Goal: Task Accomplishment & Management: Use online tool/utility

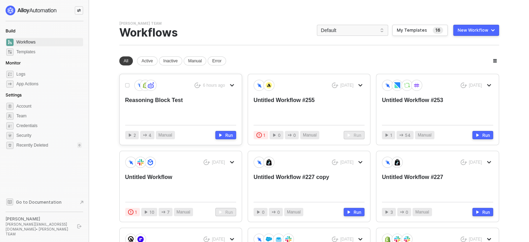
click at [192, 96] on div "Reasoning Block Test" at bounding box center [169, 107] width 89 height 23
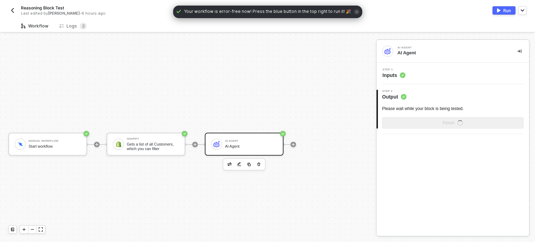
scroll to position [13, 0]
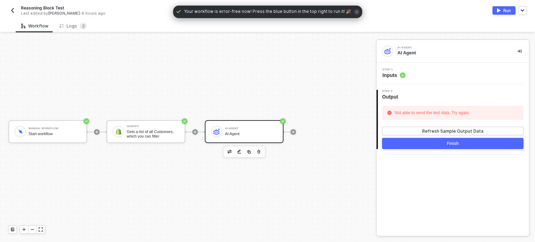
click at [394, 76] on span "Inputs" at bounding box center [393, 75] width 23 height 7
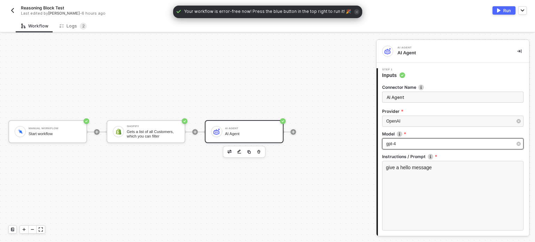
click at [406, 144] on div "gpt-4" at bounding box center [449, 144] width 126 height 7
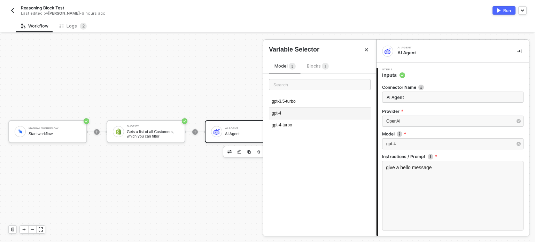
click at [296, 113] on div "gpt-4" at bounding box center [320, 114] width 102 height 12
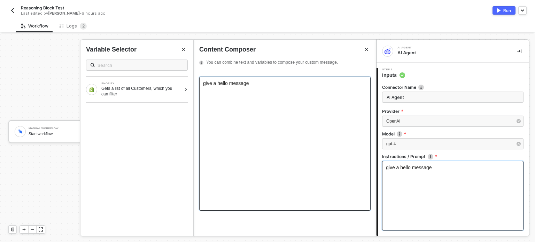
click at [260, 84] on div "give a hello message" at bounding box center [285, 83] width 164 height 6
click at [264, 85] on div "give a hello message" at bounding box center [285, 83] width 164 height 6
click at [270, 93] on div "give a hello message to this person ----------------------------" at bounding box center [284, 144] width 171 height 134
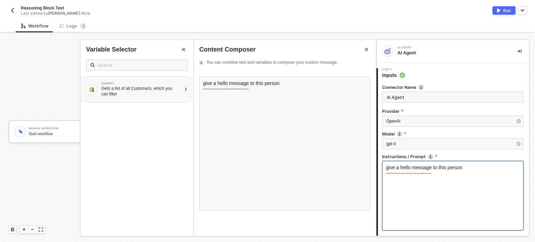
click at [141, 92] on div "Gets a list of all Customers, which you can filter" at bounding box center [141, 91] width 80 height 11
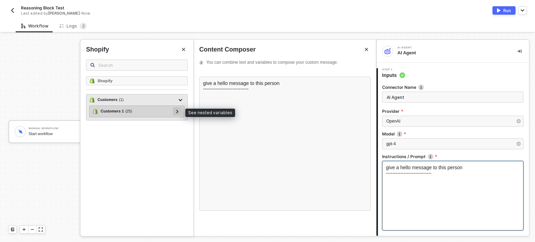
click at [174, 111] on div at bounding box center [177, 111] width 8 height 8
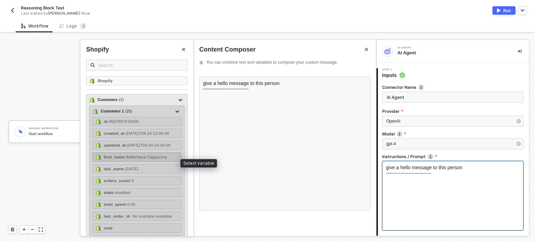
click at [138, 159] on span "- Ballerhana Cappucina" at bounding box center [146, 157] width 42 height 4
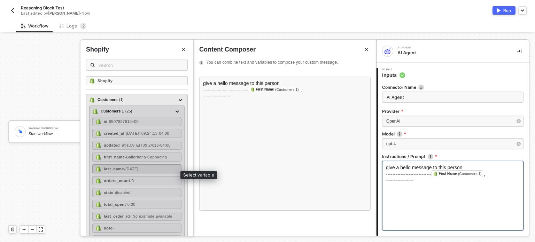
click at [164, 171] on div "last_name - Oct 2025" at bounding box center [136, 168] width 89 height 9
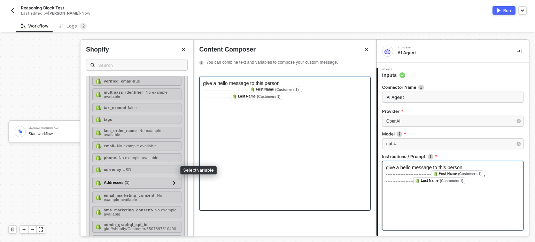
scroll to position [174, 0]
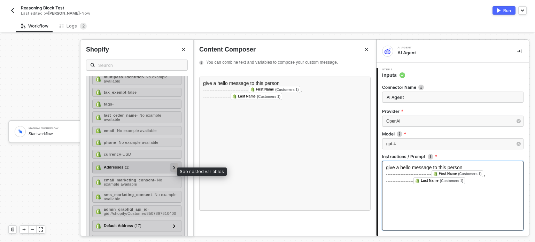
click at [172, 168] on div at bounding box center [173, 167] width 3 height 8
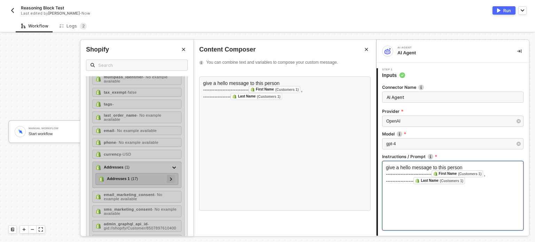
click at [169, 182] on div at bounding box center [171, 179] width 8 height 8
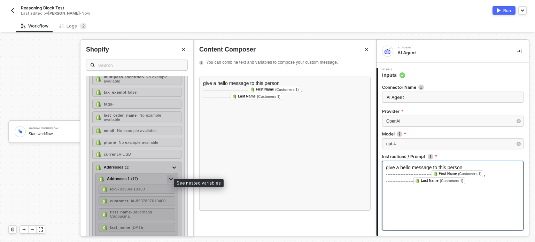
click at [169, 182] on div at bounding box center [171, 179] width 8 height 8
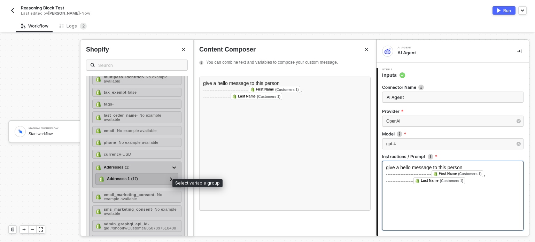
click at [131, 182] on span "( 17 )" at bounding box center [134, 179] width 7 height 6
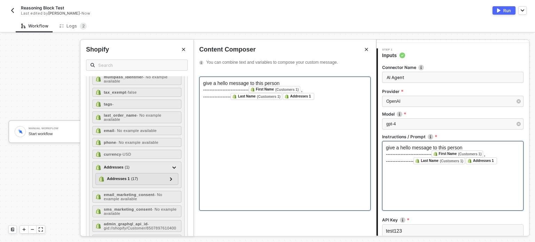
scroll to position [0, 0]
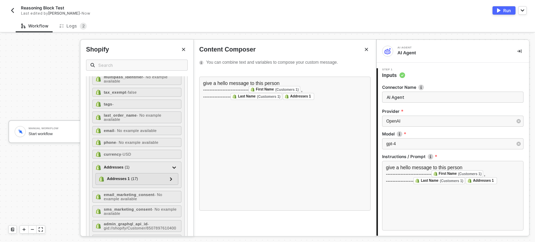
click at [52, 8] on span "Reasoning Block Test" at bounding box center [42, 8] width 43 height 6
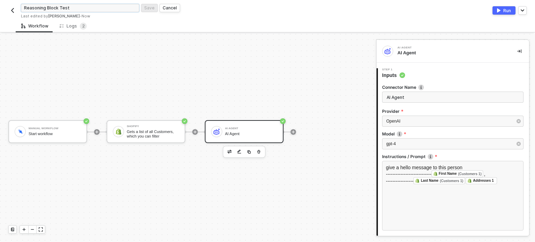
click at [75, 5] on input "Reasoning Block Test" at bounding box center [80, 8] width 118 height 8
type input "Reasoning Block Test(openAI)"
click button "Save" at bounding box center [149, 8] width 17 height 8
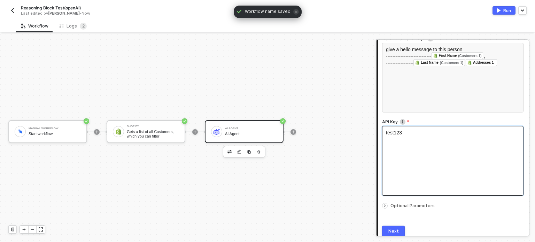
scroll to position [76, 0]
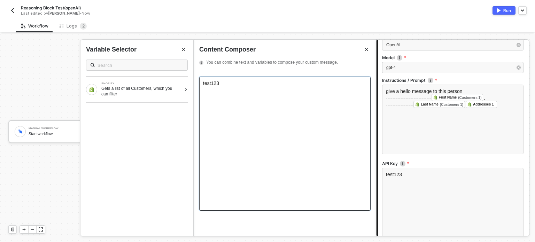
click at [253, 84] on div "test123" at bounding box center [285, 83] width 164 height 6
click at [235, 86] on div "Type or select variables ﻿" at bounding box center [285, 83] width 164 height 6
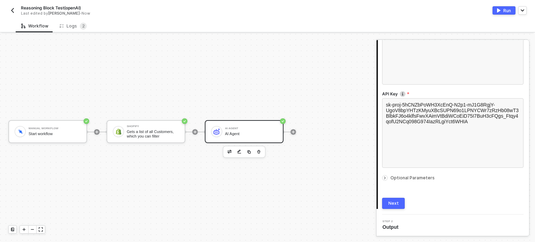
click at [402, 176] on span "Optional Parameters" at bounding box center [412, 177] width 44 height 5
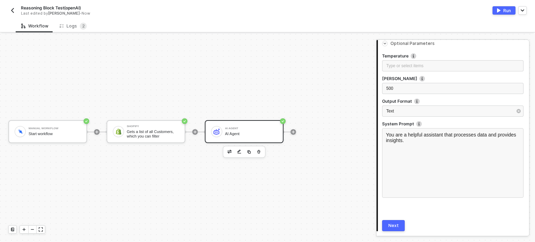
scroll to position [302, 0]
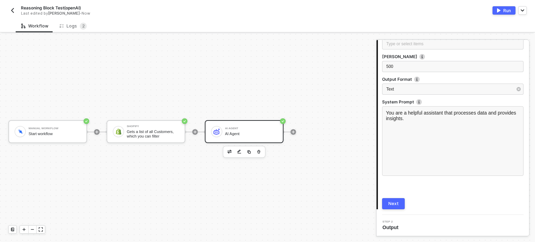
click at [398, 207] on button "Next" at bounding box center [393, 203] width 23 height 11
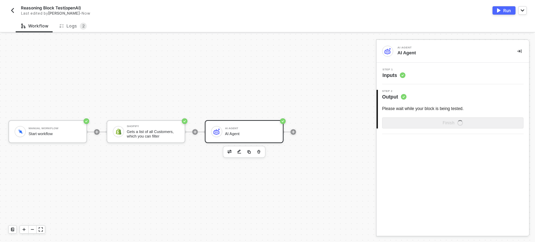
scroll to position [0, 0]
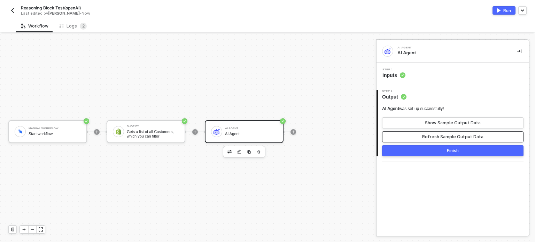
click at [467, 136] on div "Refresh Sample Output Data" at bounding box center [452, 137] width 61 height 6
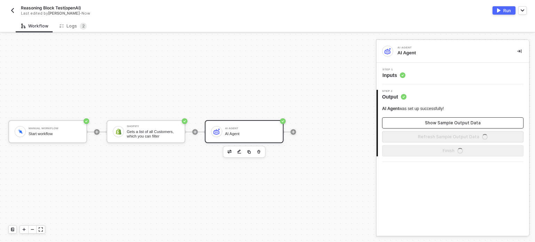
click at [461, 121] on div "Show Sample Output Data" at bounding box center [453, 123] width 56 height 6
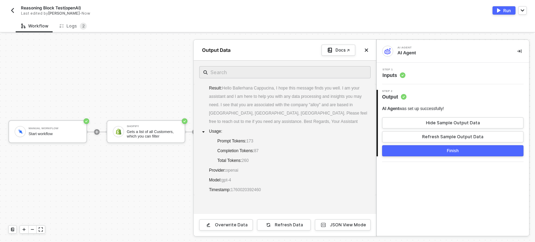
drag, startPoint x: 211, startPoint y: 104, endPoint x: 313, endPoint y: 150, distance: 112.3
click at [318, 151] on div "Result : Hello Ballerhana Cappucina, I hope this message finds you well. I am y…" at bounding box center [284, 139] width 171 height 111
drag, startPoint x: 281, startPoint y: 188, endPoint x: 315, endPoint y: 208, distance: 39.0
click at [315, 208] on div "Result : Hello Ballerhana Cappucina, I hope this message finds you well. I am y…" at bounding box center [284, 137] width 182 height 153
click at [308, 209] on div "Result : Hello Ballerhana Cappucina, I hope this message finds you well. I am y…" at bounding box center [284, 137] width 182 height 153
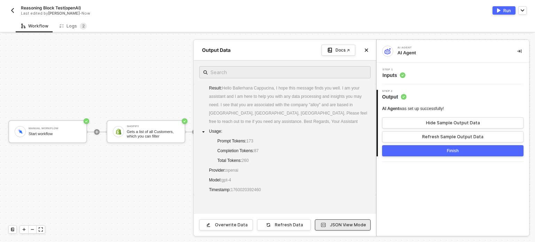
click at [338, 221] on button "JSON View Mode" at bounding box center [343, 224] width 56 height 11
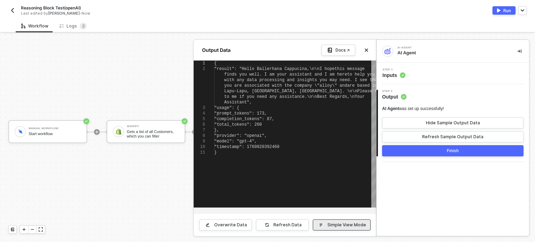
type textarea "{ "result": "Hello Ballerhana Cappucina,\n\nI hope this message finds you well.…"
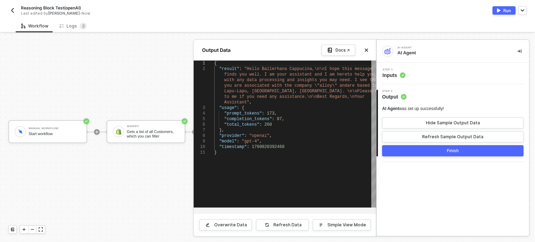
click at [154, 177] on div at bounding box center [267, 138] width 535 height 208
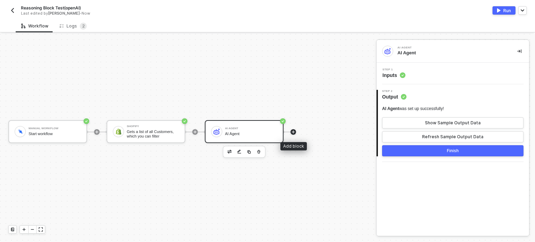
click at [291, 131] on div at bounding box center [293, 132] width 6 height 6
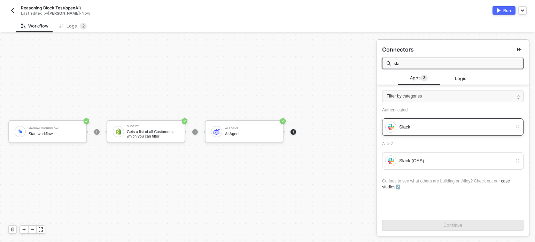
type input "sla"
click at [415, 127] on div "Slack" at bounding box center [455, 127] width 113 height 8
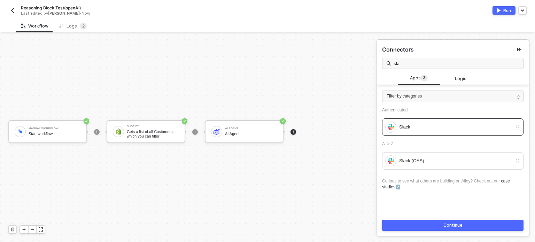
click at [426, 222] on button "Continue" at bounding box center [452, 225] width 141 height 11
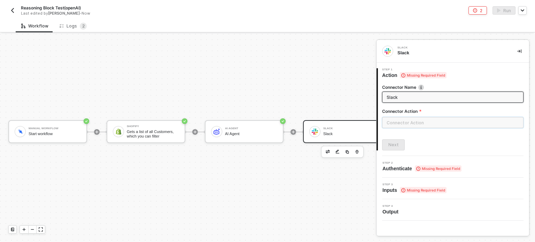
click at [411, 124] on input "text" at bounding box center [452, 122] width 141 height 11
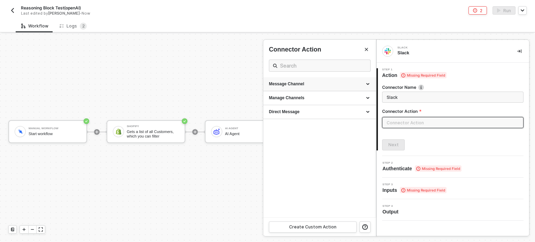
click at [314, 84] on div "Message Channel" at bounding box center [319, 84] width 101 height 6
click at [293, 98] on div "Post" at bounding box center [319, 97] width 101 height 6
type input "Post a message into a channel"
type input "Message Channel - Post"
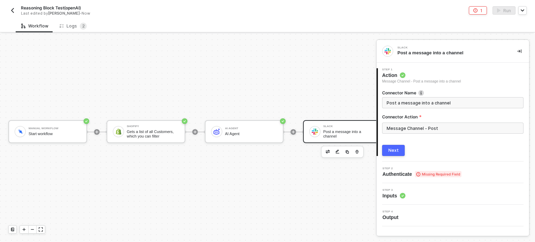
click at [397, 147] on button "Next" at bounding box center [393, 150] width 23 height 11
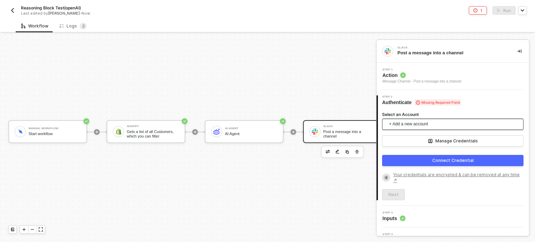
click at [420, 123] on span "+ Add a new account" at bounding box center [454, 124] width 130 height 11
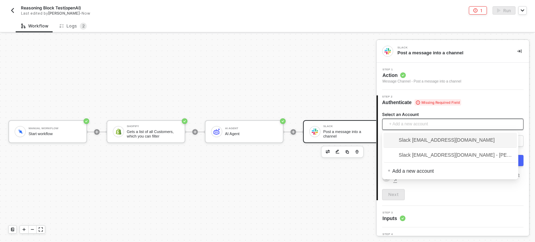
click at [421, 136] on span "Slack hanna@runalloy.com" at bounding box center [440, 140] width 107 height 8
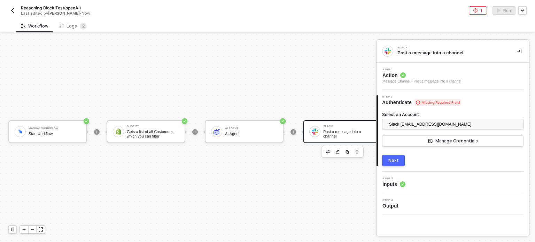
click at [396, 161] on div "Next" at bounding box center [393, 161] width 10 height 6
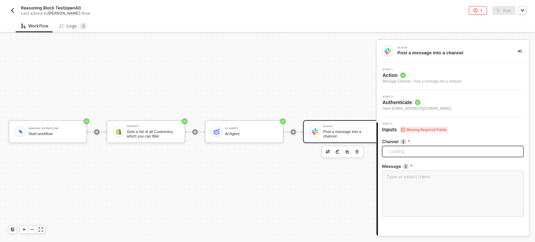
click at [395, 150] on span "Loading..." at bounding box center [454, 151] width 130 height 10
type input "tr"
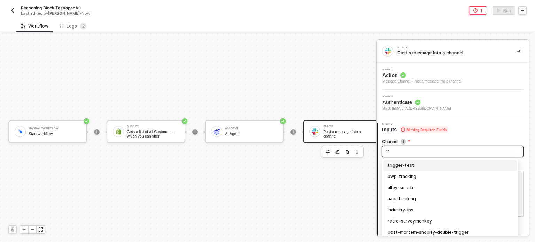
click at [398, 163] on div "trigger-test" at bounding box center [449, 165] width 125 height 8
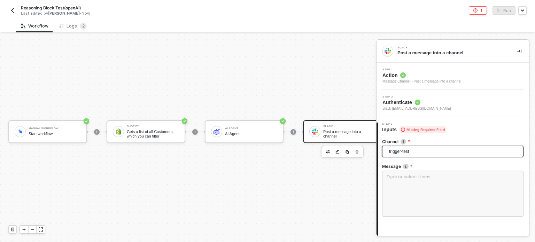
drag, startPoint x: 404, startPoint y: 185, endPoint x: 377, endPoint y: 167, distance: 32.4
click at [404, 185] on textarea at bounding box center [452, 194] width 141 height 46
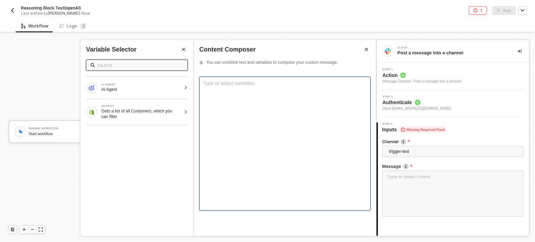
click at [304, 102] on div "Type or select variables ﻿" at bounding box center [284, 144] width 171 height 134
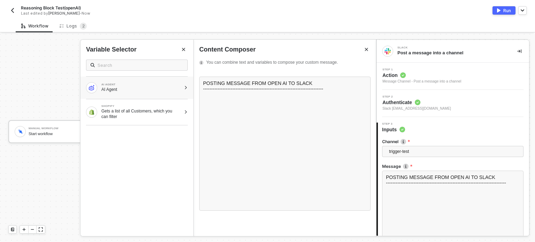
click at [160, 85] on div "AI AGENT" at bounding box center [141, 84] width 80 height 3
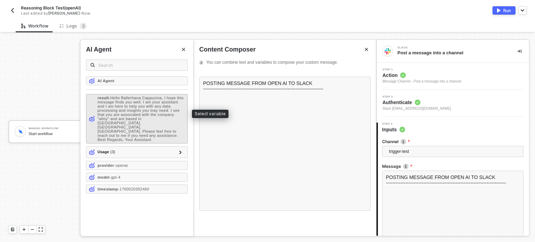
click at [111, 100] on span "- Hello Ballerhana Cappucina, I hope this message finds you well. I am your ass…" at bounding box center [140, 119] width 86 height 46
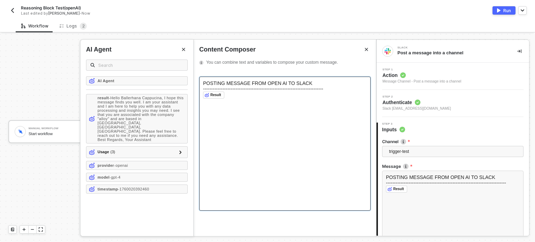
click at [228, 89] on span "--------------------------------------------------------------------------" at bounding box center [263, 89] width 120 height 6
copy span "--------------------------------------------------------------------------"
click at [219, 112] on div "POSTING MESSAGE FROM OPEN AI TO SLACK -----------------------------------------…" at bounding box center [284, 144] width 171 height 134
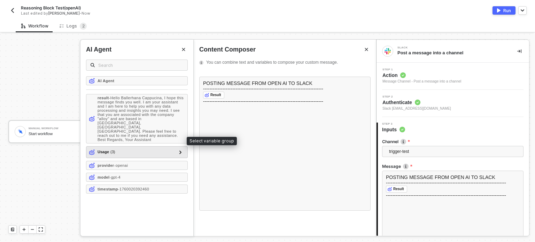
click at [140, 148] on div "Usage ( 3 )" at bounding box center [132, 152] width 87 height 8
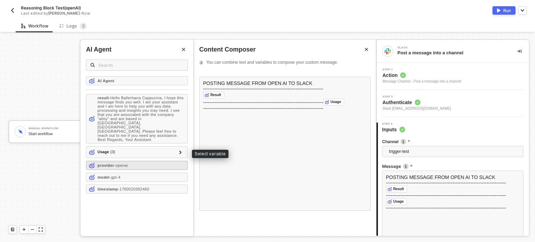
click at [106, 161] on div "provider - openai" at bounding box center [137, 165] width 102 height 9
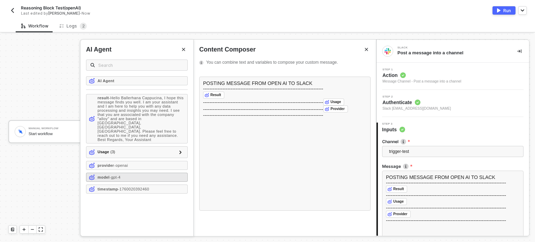
click at [114, 175] on span "- gpt-4" at bounding box center [115, 177] width 11 height 4
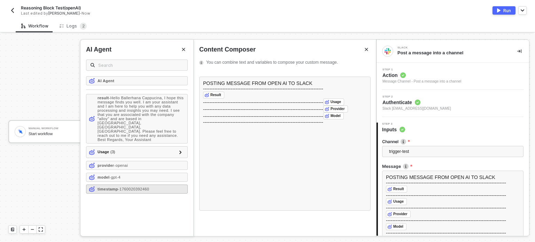
click at [172, 184] on div "timestamp - 1760020392460" at bounding box center [137, 188] width 102 height 9
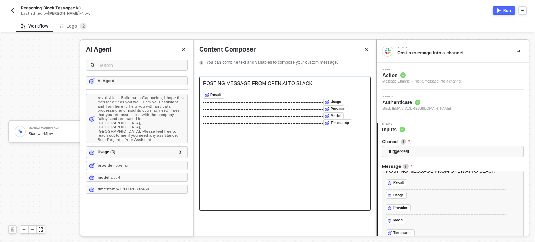
scroll to position [65, 0]
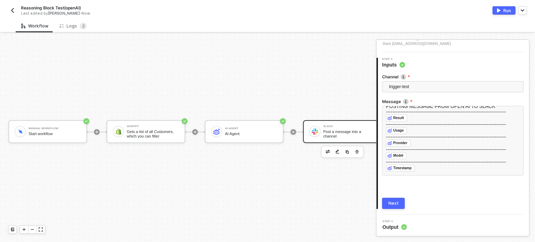
click at [393, 201] on div "Next" at bounding box center [393, 203] width 10 height 6
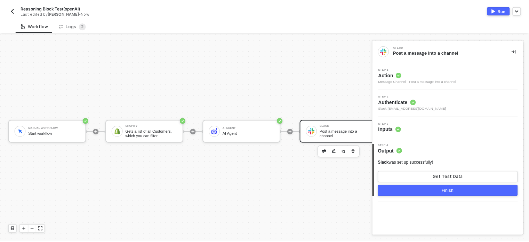
scroll to position [0, 0]
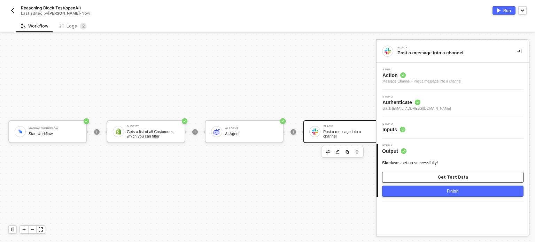
click at [442, 180] on button "Get Test Data" at bounding box center [452, 177] width 141 height 11
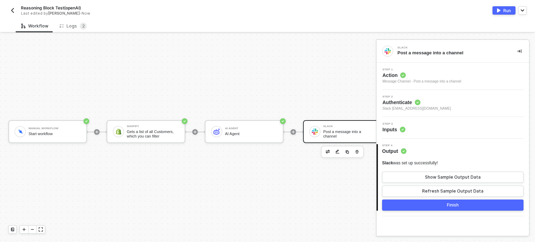
click at [501, 10] on button "Run" at bounding box center [503, 10] width 23 height 8
drag, startPoint x: 125, startPoint y: 71, endPoint x: 76, endPoint y: 45, distance: 55.0
click at [124, 71] on div "Manual Workflow Start workflow Shopify Gets a list of all Customers, which you …" at bounding box center [197, 131] width 394 height 221
click at [80, 28] on sup "2" at bounding box center [83, 26] width 7 height 7
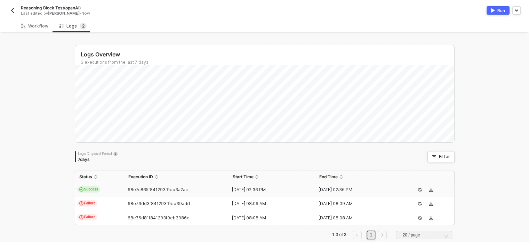
click at [90, 187] on span "Success" at bounding box center [88, 189] width 23 height 6
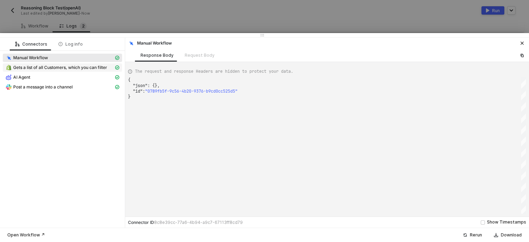
click at [79, 68] on span "Gets a list of all Customers, which you can filter" at bounding box center [60, 68] width 94 height 6
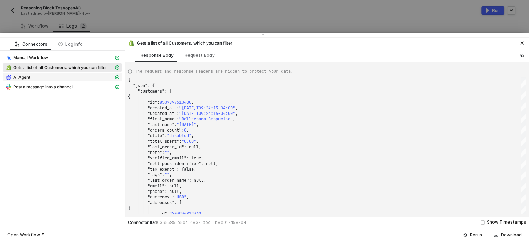
click at [93, 78] on div "AI Agent" at bounding box center [60, 77] width 108 height 6
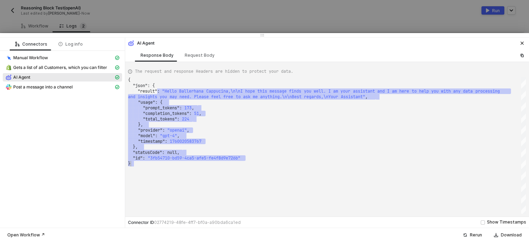
drag, startPoint x: 167, startPoint y: 90, endPoint x: 389, endPoint y: 167, distance: 235.3
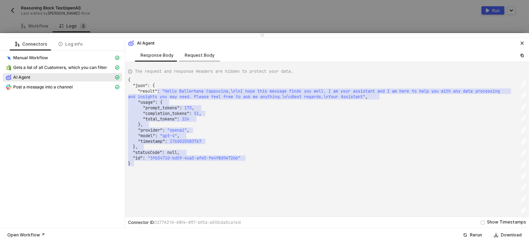
click at [199, 57] on div "Request Body" at bounding box center [200, 56] width 30 height 6
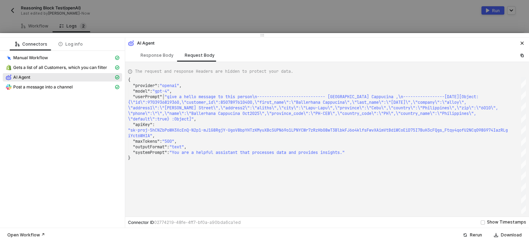
scroll to position [0, 1137]
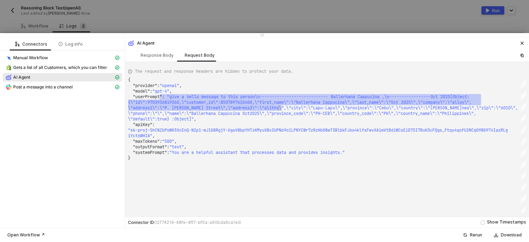
drag, startPoint x: 162, startPoint y: 96, endPoint x: 277, endPoint y: 106, distance: 115.6
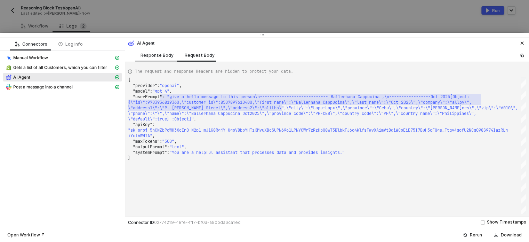
click at [153, 54] on div "Response Body" at bounding box center [157, 56] width 33 height 6
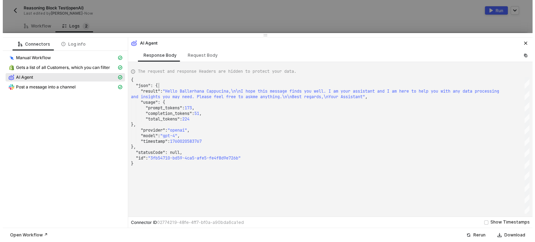
scroll to position [0, 0]
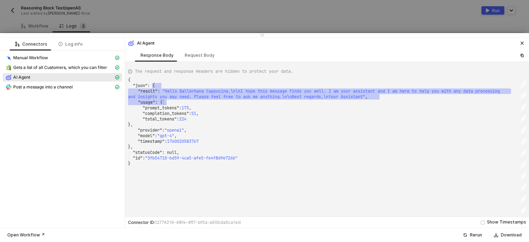
drag, startPoint x: 167, startPoint y: 87, endPoint x: 394, endPoint y: 100, distance: 227.3
click at [401, 102] on div "{ "json" : { ·· ·· "result" : · "Hello · Ballerhana · Cappucina,\n\nI · hope · …" at bounding box center [327, 145] width 398 height 136
click at [217, 146] on div "}," at bounding box center [327, 147] width 398 height 6
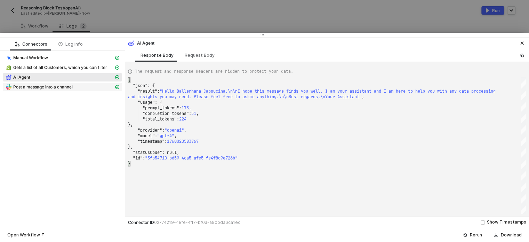
click at [74, 90] on span "Post a message into a channel" at bounding box center [62, 87] width 119 height 8
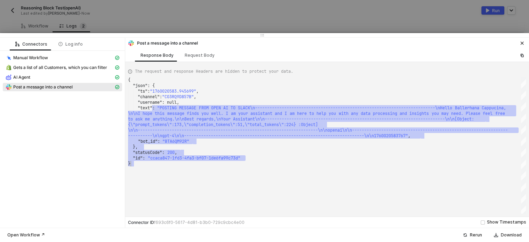
drag, startPoint x: 157, startPoint y: 107, endPoint x: 308, endPoint y: 173, distance: 165.2
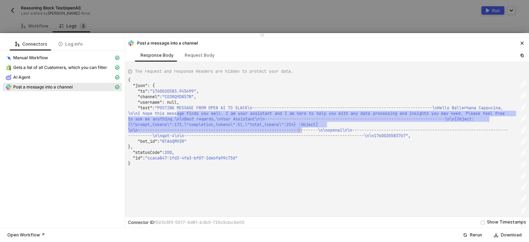
drag, startPoint x: 180, startPoint y: 114, endPoint x: 298, endPoint y: 129, distance: 119.0
type textarea "{ "json": { "ts": "1760020583.945699", "channel": "C03RQ9D857B", "username": nu…"
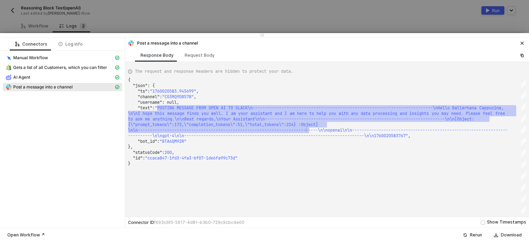
drag, startPoint x: 163, startPoint y: 109, endPoint x: 308, endPoint y: 127, distance: 145.9
click at [521, 42] on icon "icon-close" at bounding box center [522, 43] width 4 height 4
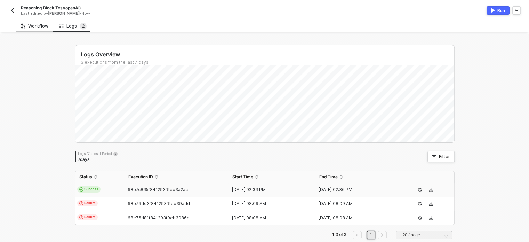
click at [40, 25] on div "Workflow" at bounding box center [34, 26] width 27 height 6
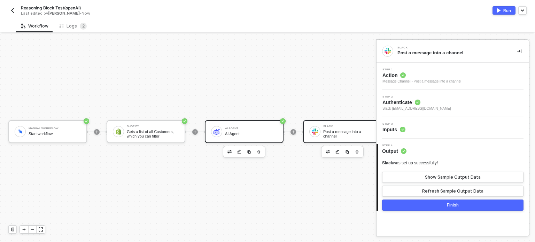
click at [237, 133] on div "AI Agent" at bounding box center [251, 134] width 52 height 5
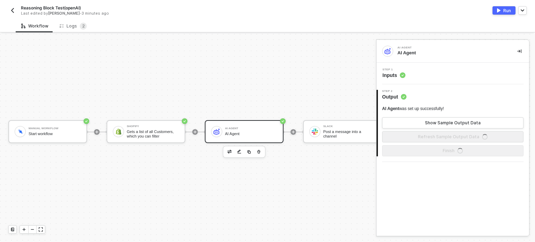
click at [394, 74] on span "Inputs" at bounding box center [393, 75] width 23 height 7
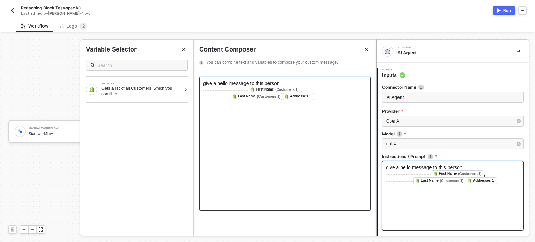
click at [256, 82] on span "give a hello message to this person" at bounding box center [241, 83] width 76 height 6
click at [231, 81] on div "Write an" at bounding box center [285, 83] width 164 height 6
click at [248, 85] on span "Write an apology leter to this person because you" at bounding box center [256, 83] width 107 height 6
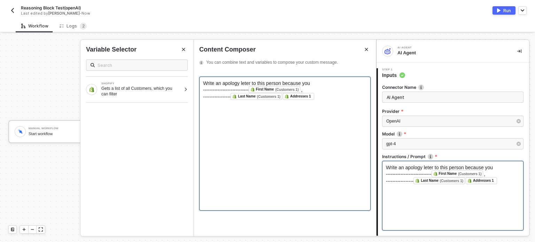
click at [248, 83] on span "Write an apology leter to this person because you" at bounding box center [256, 83] width 107 height 6
click at [248, 85] on span "Write an apology leter to this person because you" at bounding box center [256, 83] width 107 height 6
click at [245, 83] on span "Write an apology leter to this person because you" at bounding box center [256, 83] width 107 height 6
click at [322, 81] on div "Write an apology letter to this person because you" at bounding box center [285, 83] width 164 height 6
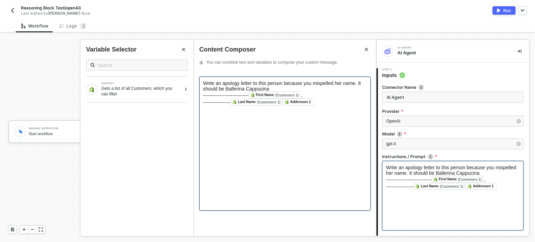
click at [224, 89] on span "Write an apology letter to this person because you mispelled her name. It shoul…" at bounding box center [282, 85] width 159 height 11
drag, startPoint x: 356, startPoint y: 85, endPoint x: 362, endPoint y: 92, distance: 8.2
click at [362, 92] on div "Write an apology letter to this person because you mispelled her name. It shoul…" at bounding box center [285, 85] width 164 height 11
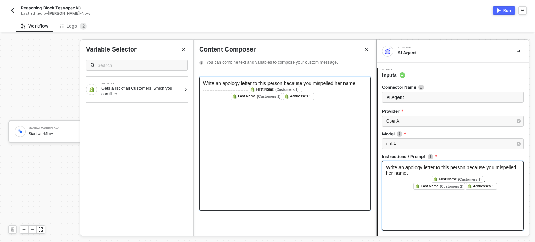
click at [236, 83] on span "Write an apology letter to this person because you mispelled her name." at bounding box center [279, 83] width 153 height 6
click at [359, 84] on div "Write an apology letter to this person because you mispelled her name." at bounding box center [285, 83] width 164 height 6
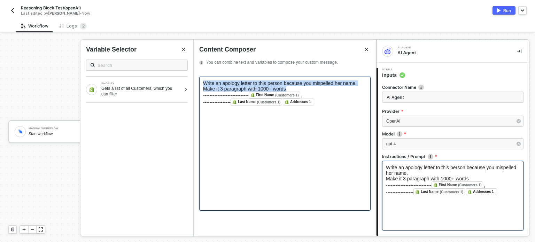
drag, startPoint x: 201, startPoint y: 84, endPoint x: 296, endPoint y: 87, distance: 95.4
click at [296, 87] on div "Write an apology letter to this person because you mispelled her name. Make it …" at bounding box center [284, 144] width 171 height 134
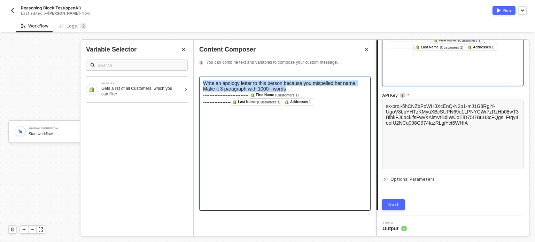
scroll to position [146, 0]
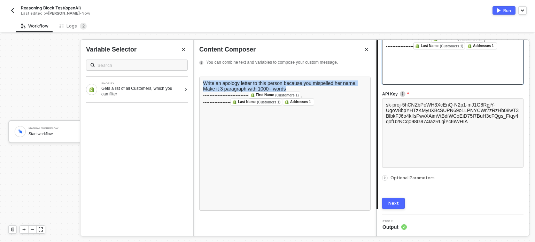
click at [395, 204] on div "Next" at bounding box center [393, 203] width 10 height 6
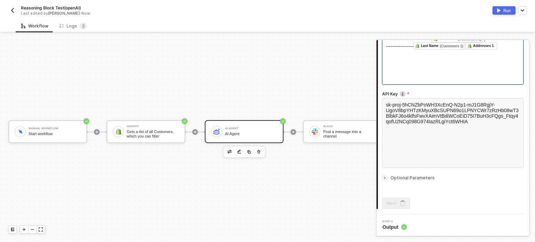
click at [396, 176] on span "Optional Parameters" at bounding box center [412, 177] width 44 height 5
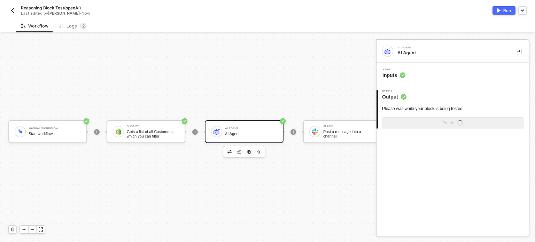
scroll to position [0, 0]
click at [393, 76] on span "Inputs" at bounding box center [393, 75] width 23 height 7
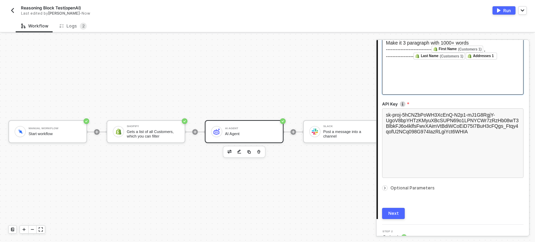
scroll to position [139, 0]
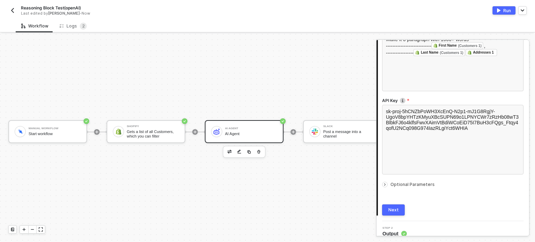
click at [397, 184] on span "Optional Parameters" at bounding box center [412, 184] width 44 height 5
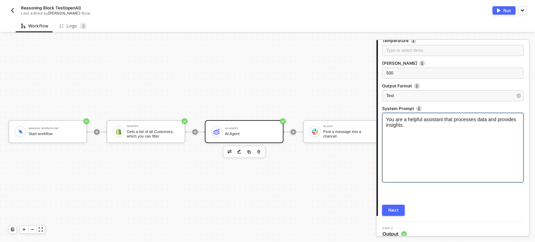
scroll to position [232, 0]
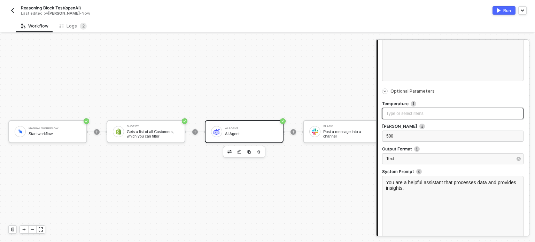
click at [403, 118] on div "Type or select items ﻿" at bounding box center [452, 113] width 141 height 11
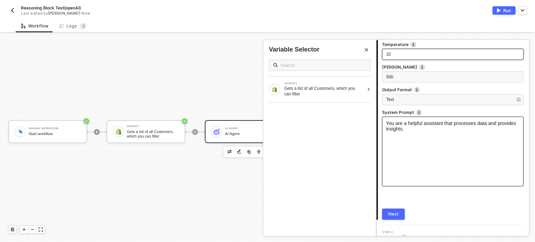
scroll to position [302, 0]
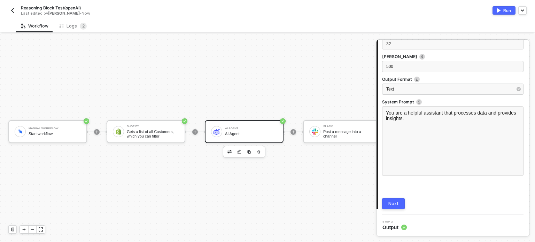
click at [393, 206] on div "Next" at bounding box center [393, 204] width 10 height 6
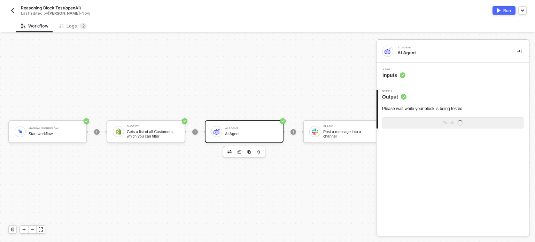
scroll to position [0, 0]
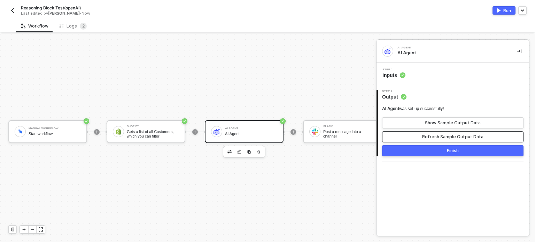
click at [437, 137] on div "Refresh Sample Output Data" at bounding box center [452, 137] width 61 height 6
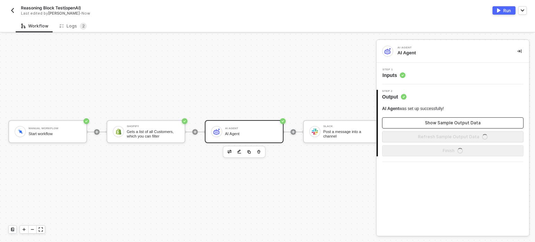
click at [443, 121] on div "Show Sample Output Data" at bounding box center [453, 123] width 56 height 6
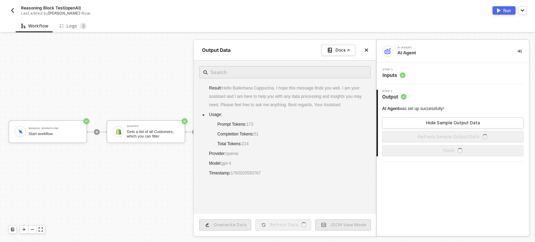
click at [133, 169] on div at bounding box center [267, 138] width 535 height 208
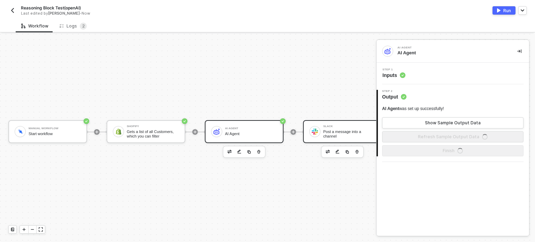
click at [340, 125] on div "Slack Post a message into a channel" at bounding box center [349, 131] width 52 height 13
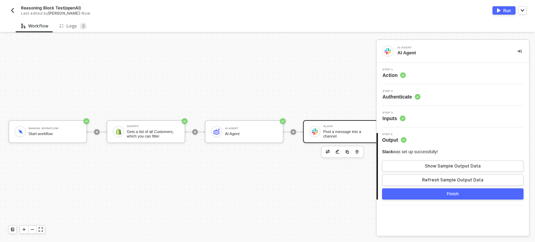
click at [397, 122] on div "Step 3 Inputs" at bounding box center [452, 116] width 152 height 10
drag, startPoint x: 387, startPoint y: 117, endPoint x: 391, endPoint y: 111, distance: 7.0
click at [388, 116] on span "Inputs" at bounding box center [393, 118] width 23 height 7
click at [401, 68] on span "Step 1" at bounding box center [393, 69] width 23 height 3
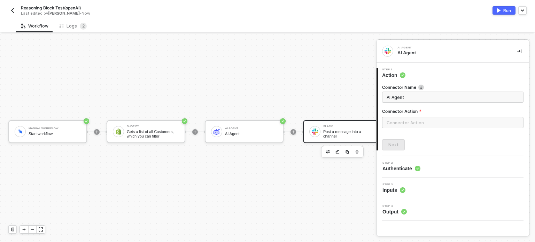
click at [398, 133] on div at bounding box center [452, 125] width 141 height 17
click at [404, 122] on input "text" at bounding box center [452, 122] width 141 height 11
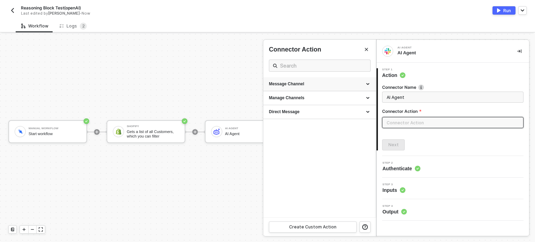
click at [308, 83] on div "Message Channel" at bounding box center [319, 84] width 101 height 6
click at [297, 100] on div "Post Post a message into a channel" at bounding box center [319, 99] width 101 height 11
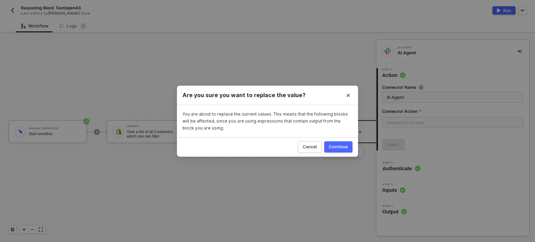
click at [340, 145] on div "Continue" at bounding box center [338, 147] width 19 height 6
type input "Post a message into a channel"
type input "Message Channel - Post"
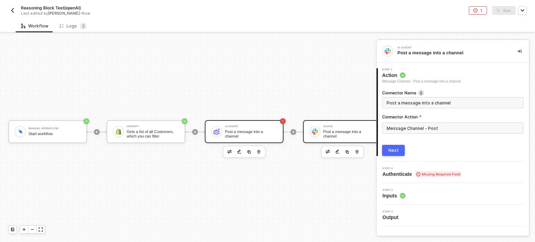
click at [264, 135] on div "AI Agent Post a message into a channel" at bounding box center [251, 131] width 52 height 13
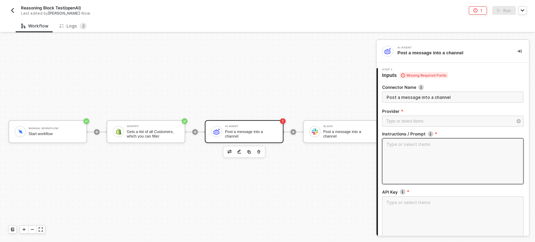
click at [397, 157] on textarea at bounding box center [452, 161] width 141 height 46
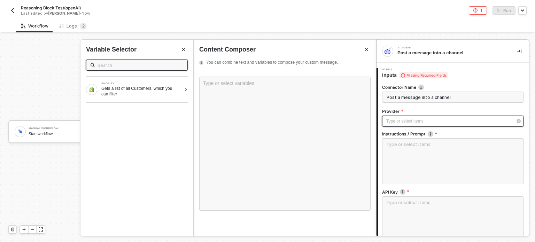
click at [425, 124] on div "Type or select items ﻿" at bounding box center [449, 121] width 126 height 7
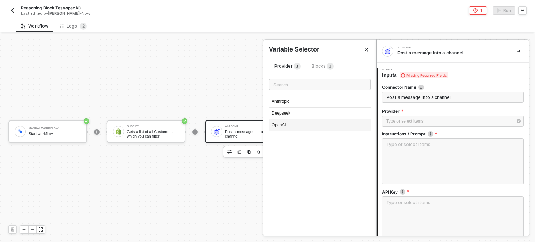
click at [295, 125] on div "OpenAI" at bounding box center [320, 125] width 102 height 12
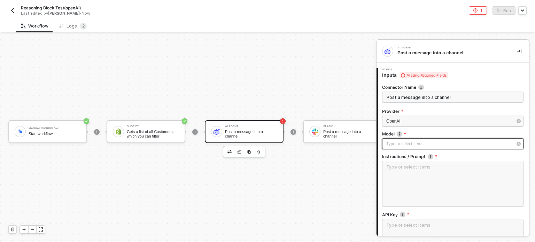
click at [413, 142] on div "Type or select items ﻿" at bounding box center [449, 144] width 126 height 7
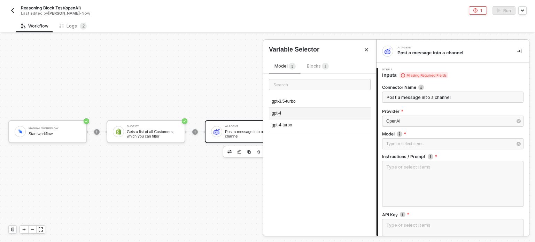
click at [282, 113] on div "gpt-4" at bounding box center [320, 114] width 102 height 12
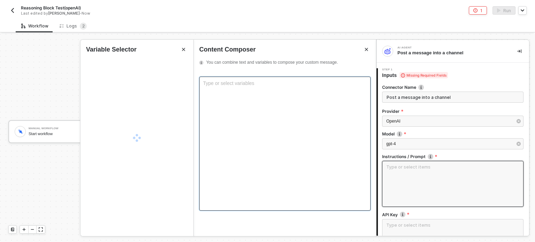
click at [425, 173] on textarea at bounding box center [452, 184] width 141 height 46
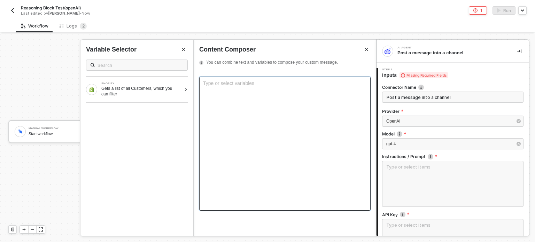
click at [229, 88] on div "Type or select variables ﻿" at bounding box center [284, 144] width 171 height 134
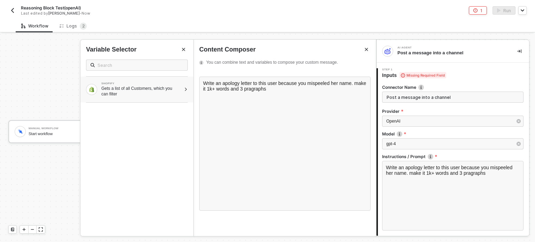
click at [149, 94] on div "Gets a list of all Customers, which you can filter" at bounding box center [141, 91] width 80 height 11
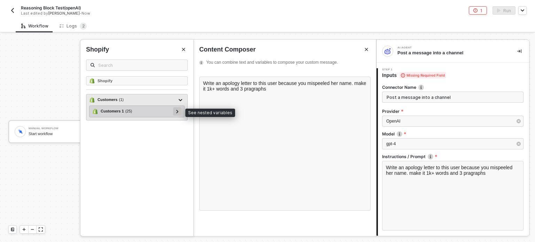
click at [175, 109] on div at bounding box center [177, 111] width 8 height 8
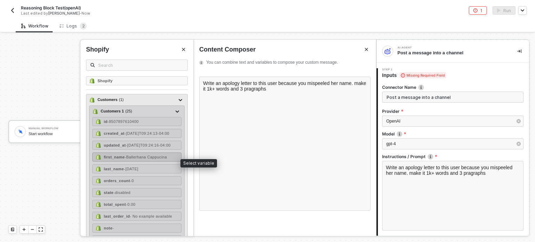
click at [120, 159] on strong "first_name" at bounding box center [114, 157] width 21 height 4
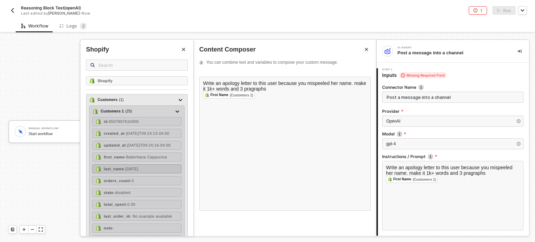
click at [121, 170] on div "last_name - Oct 2025" at bounding box center [136, 168] width 89 height 9
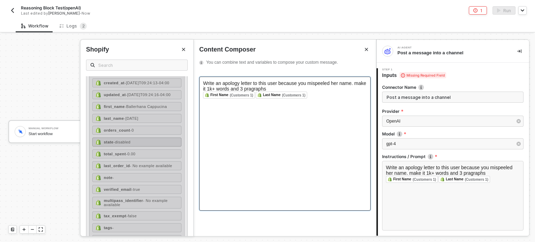
scroll to position [139, 0]
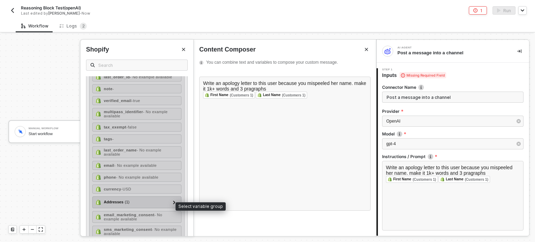
click at [122, 204] on div "Addresses ( 1 )" at bounding box center [117, 202] width 26 height 6
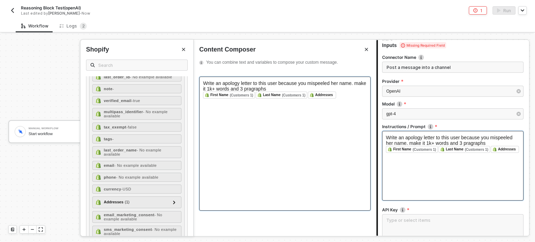
scroll to position [120, 0]
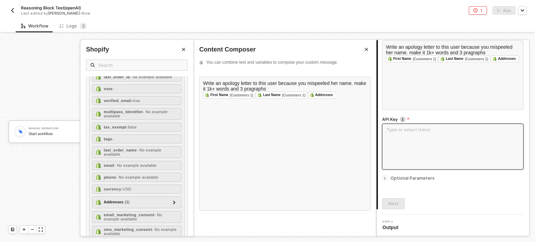
click at [421, 146] on textarea at bounding box center [452, 147] width 141 height 46
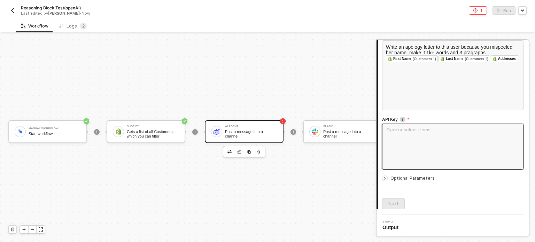
click at [407, 137] on textarea at bounding box center [452, 147] width 141 height 46
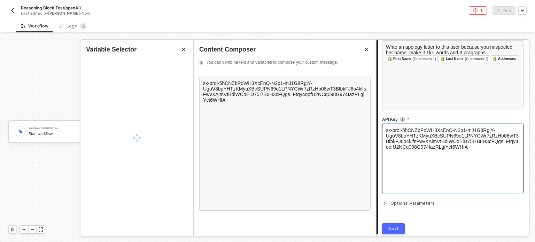
scroll to position [146, 0]
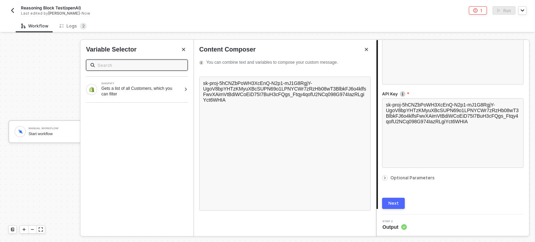
click at [397, 171] on div at bounding box center [452, 172] width 141 height 3
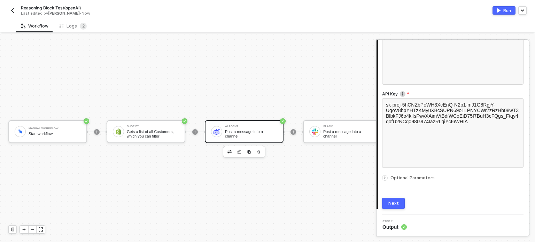
click at [397, 179] on span "Optional Parameters" at bounding box center [412, 177] width 44 height 5
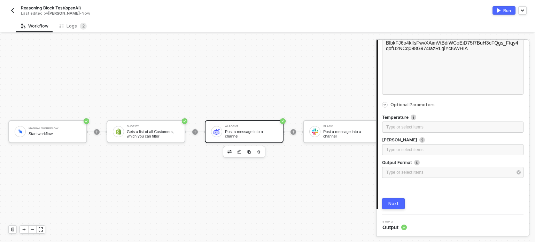
scroll to position [219, 0]
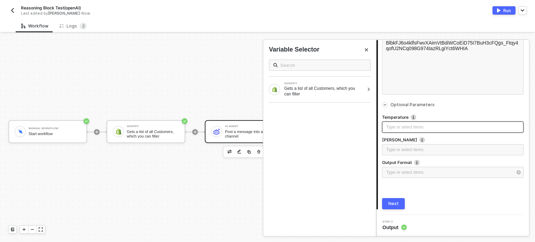
click at [400, 126] on div "Type or select items ﻿" at bounding box center [452, 127] width 133 height 7
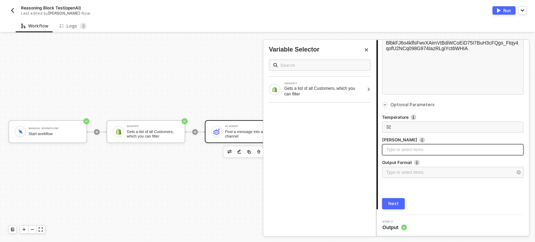
click at [397, 148] on div "Type or select items ﻿" at bounding box center [452, 150] width 133 height 7
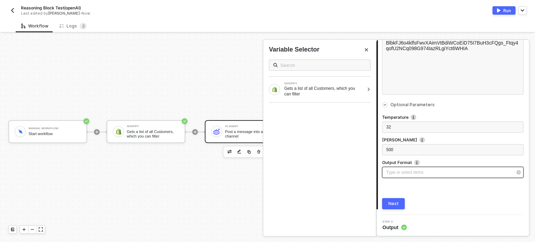
click at [425, 170] on div "Type or select items ﻿" at bounding box center [449, 172] width 126 height 7
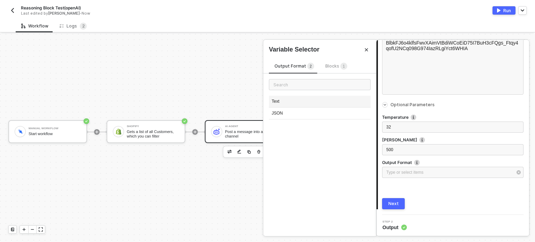
click at [293, 101] on div "Text" at bounding box center [320, 102] width 102 height 12
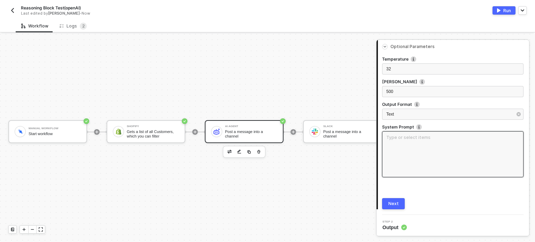
click at [429, 148] on textarea at bounding box center [452, 154] width 141 height 46
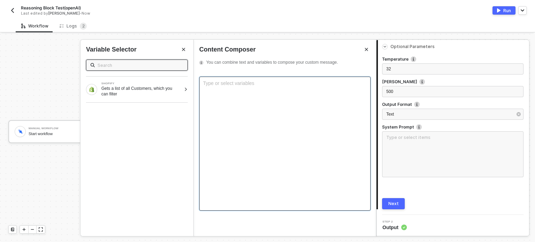
click at [270, 119] on div "Type or select variables ﻿" at bounding box center [284, 144] width 171 height 134
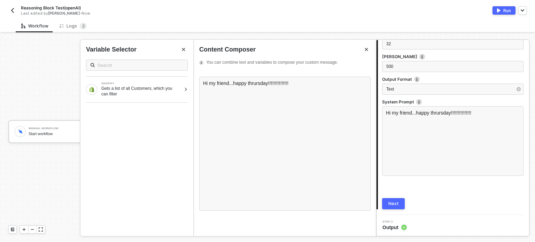
click at [399, 205] on button "Next" at bounding box center [393, 203] width 23 height 11
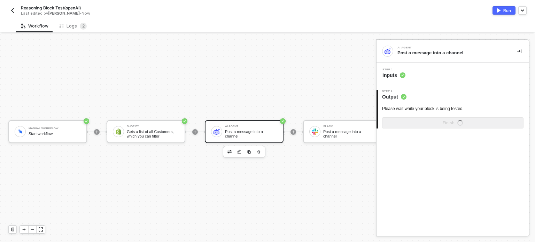
scroll to position [0, 0]
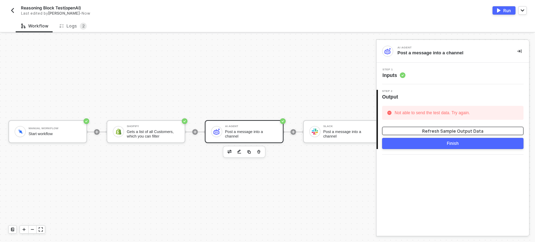
click at [401, 130] on button "Refresh Sample Output Data" at bounding box center [452, 131] width 141 height 8
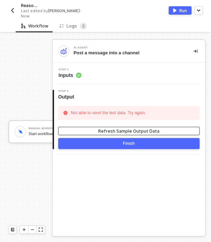
click at [143, 129] on div "Refresh Sample Output Data" at bounding box center [128, 131] width 61 height 6
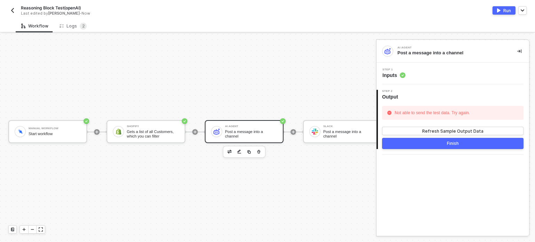
click at [390, 76] on span "Inputs" at bounding box center [393, 75] width 23 height 7
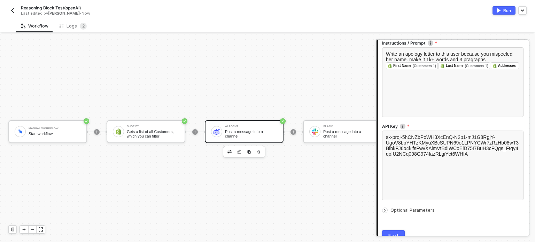
scroll to position [139, 0]
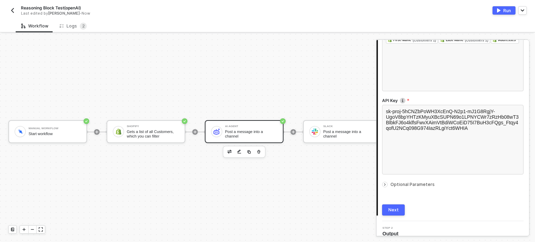
click at [403, 183] on span "Optional Parameters" at bounding box center [412, 184] width 44 height 5
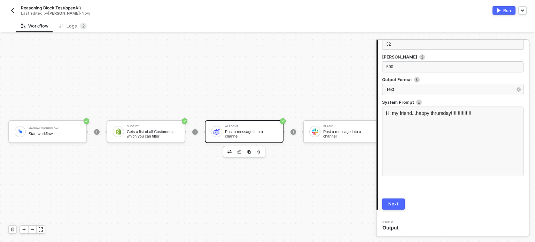
scroll to position [302, 0]
click at [392, 201] on div "Next" at bounding box center [393, 204] width 10 height 6
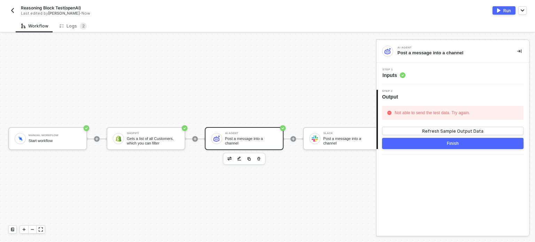
scroll to position [0, 0]
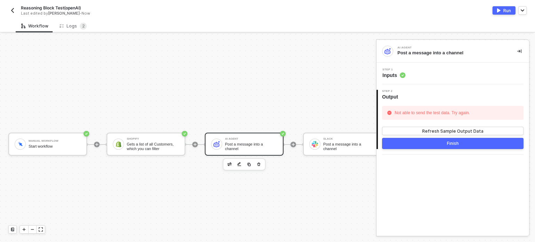
click at [394, 77] on span "Inputs" at bounding box center [393, 75] width 23 height 7
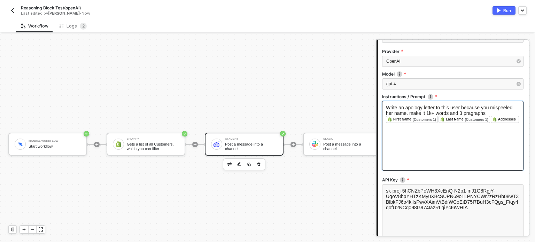
scroll to position [139, 0]
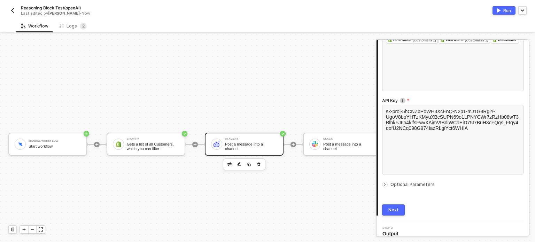
click at [406, 186] on span "Optional Parameters" at bounding box center [412, 184] width 44 height 5
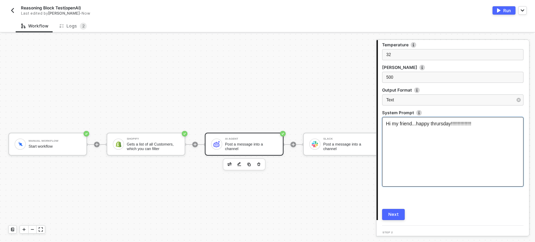
scroll to position [295, 0]
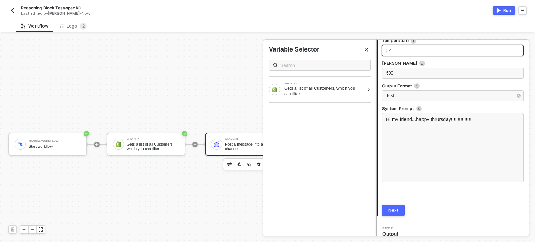
drag, startPoint x: 394, startPoint y: 48, endPoint x: 383, endPoint y: 47, distance: 10.9
click at [383, 47] on div "32" at bounding box center [452, 50] width 141 height 11
click at [390, 48] on div "32" at bounding box center [452, 50] width 133 height 7
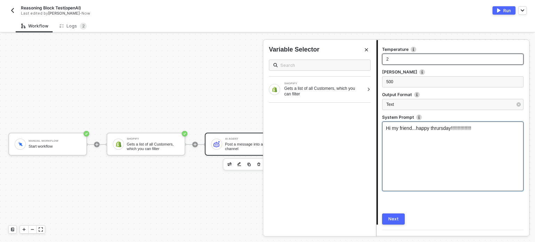
scroll to position [302, 0]
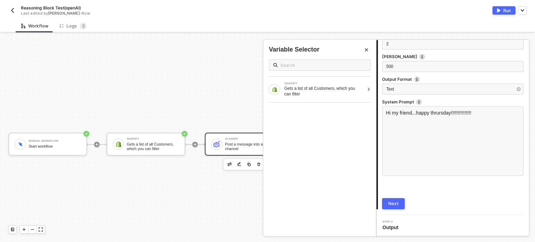
click at [393, 203] on div "Next" at bounding box center [393, 204] width 10 height 6
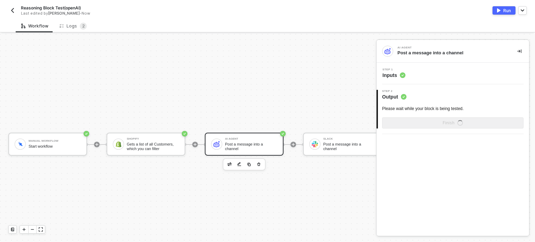
scroll to position [0, 0]
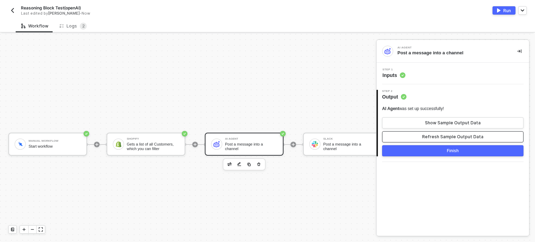
click at [442, 137] on div "Refresh Sample Output Data" at bounding box center [452, 137] width 61 height 6
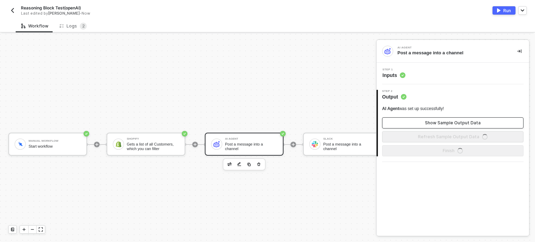
click at [441, 125] on button "Show Sample Output Data" at bounding box center [452, 122] width 141 height 11
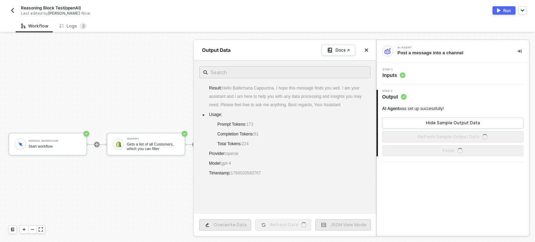
click at [135, 181] on div at bounding box center [267, 138] width 535 height 208
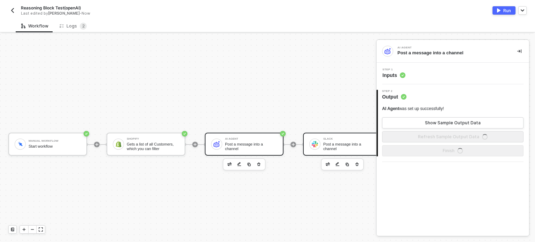
click at [335, 147] on div "Post a message into a channel" at bounding box center [349, 146] width 52 height 9
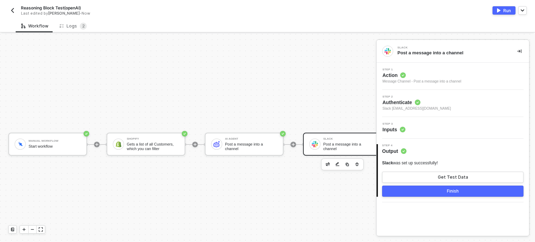
drag, startPoint x: 393, startPoint y: 127, endPoint x: 443, endPoint y: 128, distance: 50.1
click at [393, 127] on span "Inputs" at bounding box center [393, 129] width 23 height 7
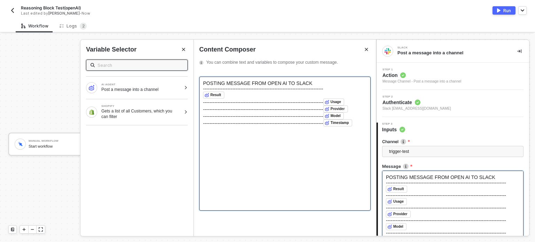
click at [233, 100] on div "-------------------------------------------------------------------------- Usag…" at bounding box center [285, 101] width 164 height 7
click at [235, 96] on div "﻿ Result ﻿ ﻿" at bounding box center [285, 95] width 164 height 7
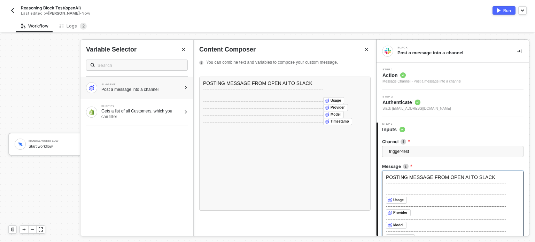
click at [162, 86] on div "AI AGENT Post a message into a channel" at bounding box center [141, 87] width 80 height 9
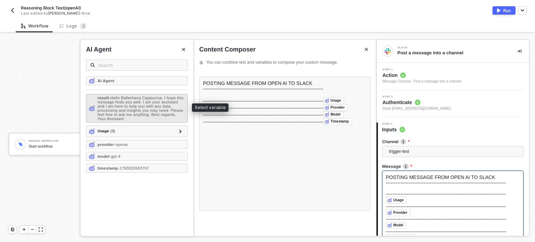
drag, startPoint x: 129, startPoint y: 110, endPoint x: 156, endPoint y: 109, distance: 26.1
click at [133, 109] on span "- Hello Ballerhana Cappucina, I hope this message finds you well. I am your ass…" at bounding box center [140, 108] width 86 height 25
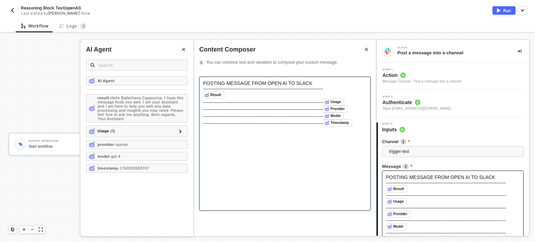
click at [252, 105] on div "-------------------------------------------------------------------------- Usag…" at bounding box center [285, 101] width 164 height 7
click at [239, 105] on div "-------------------------------------------------------------------------- Usag…" at bounding box center [285, 101] width 164 height 7
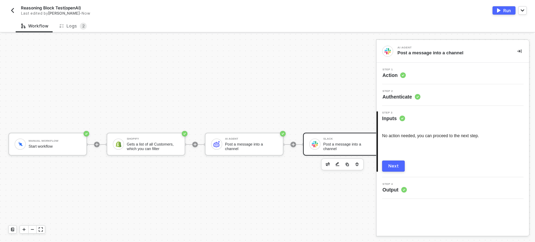
click at [397, 164] on div "Next" at bounding box center [393, 166] width 10 height 6
click at [397, 99] on span "Authenticate" at bounding box center [401, 96] width 38 height 7
click at [396, 80] on div "Step 1 Action" at bounding box center [452, 74] width 152 height 22
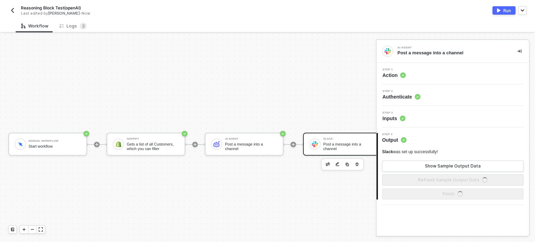
click at [396, 76] on span "Action" at bounding box center [393, 75] width 23 height 7
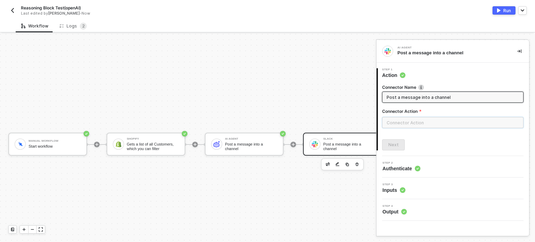
click at [405, 125] on input "text" at bounding box center [452, 122] width 141 height 11
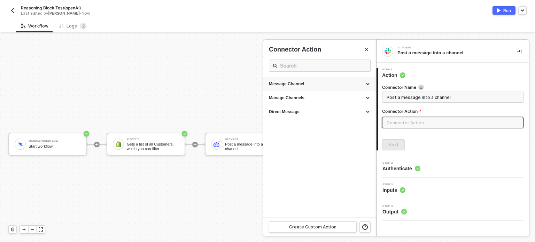
click at [321, 83] on div "Message Channel" at bounding box center [319, 84] width 101 height 6
drag, startPoint x: 280, startPoint y: 100, endPoint x: 385, endPoint y: 130, distance: 109.0
click at [280, 100] on div "Post Post a message into a channel" at bounding box center [319, 99] width 101 height 11
type input "Message Channel - Post"
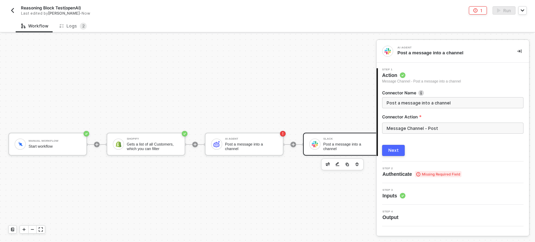
click at [402, 157] on div "1 Step 1 Action Message Channel - Post a message into a channel Connector Name …" at bounding box center [452, 112] width 152 height 99
click at [392, 153] on button "Next" at bounding box center [393, 150] width 23 height 11
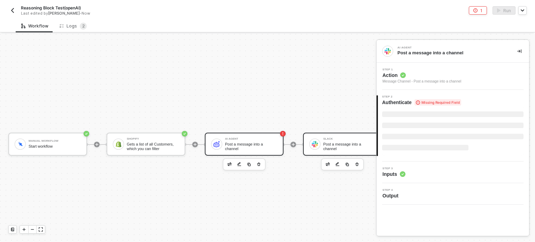
click at [247, 147] on div "Post a message into a channel" at bounding box center [251, 146] width 52 height 9
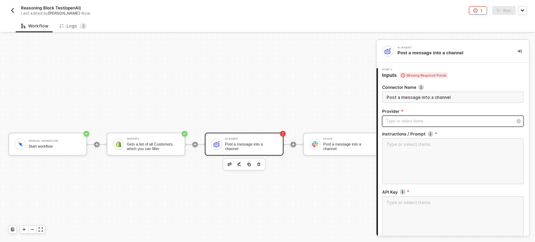
click at [410, 121] on div "Type or select items ﻿" at bounding box center [449, 121] width 126 height 7
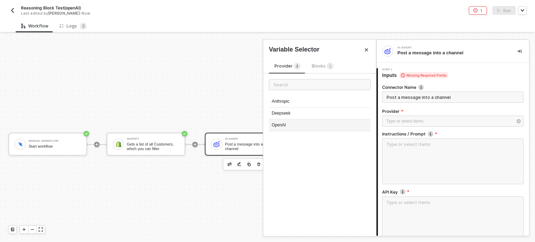
click at [294, 127] on div "OpenAI" at bounding box center [320, 125] width 102 height 12
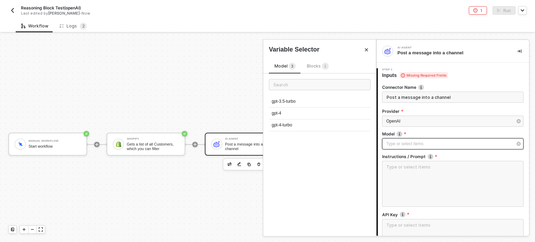
click at [434, 147] on div "Type or select items ﻿" at bounding box center [449, 144] width 126 height 7
drag, startPoint x: 298, startPoint y: 115, endPoint x: 423, endPoint y: 154, distance: 130.8
click at [299, 116] on div "gpt-4" at bounding box center [320, 114] width 102 height 12
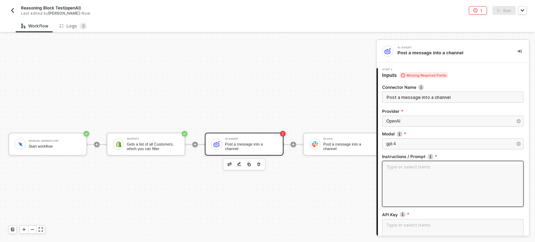
click at [437, 174] on textarea at bounding box center [452, 184] width 141 height 46
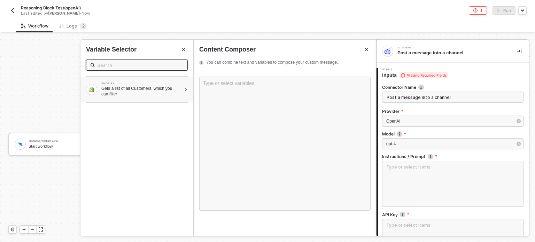
click at [117, 88] on div "Gets a list of all Customers, which you can filter" at bounding box center [141, 91] width 80 height 11
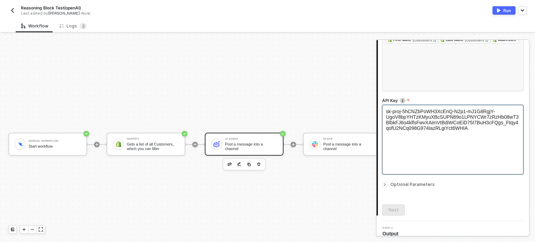
scroll to position [146, 0]
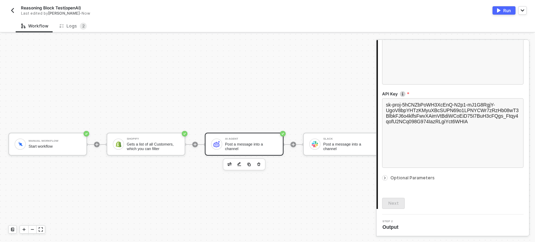
click at [406, 173] on div at bounding box center [452, 172] width 141 height 3
click at [406, 178] on span "Optional Parameters" at bounding box center [412, 177] width 44 height 5
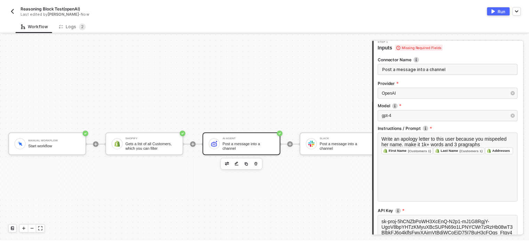
scroll to position [0, 0]
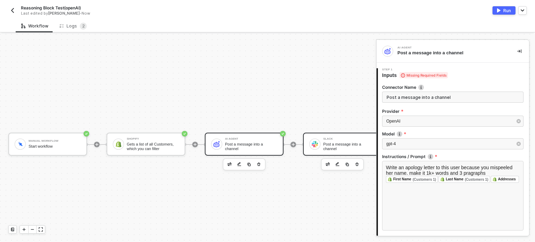
click at [342, 144] on div "Post a message into a channel" at bounding box center [349, 146] width 52 height 9
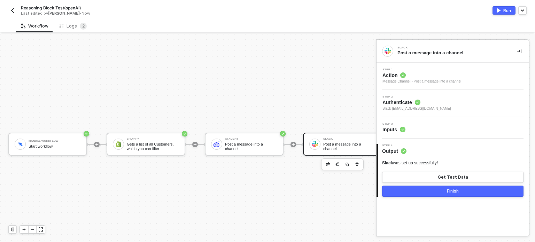
click at [391, 129] on span "Inputs" at bounding box center [393, 129] width 23 height 7
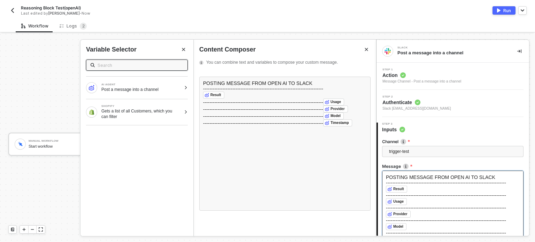
click at [500, 6] on div "Reasoning Block Test(openAI) Last edited by Hanna Grace Ercilla - Now Run" at bounding box center [267, 9] width 518 height 19
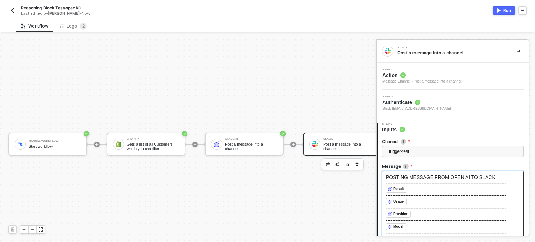
click at [506, 11] on div "Run" at bounding box center [507, 11] width 8 height 6
click at [274, 68] on div "Manual Workflow Start workflow Shopify Gets a list of all Customers, which you …" at bounding box center [197, 144] width 394 height 221
click at [77, 25] on div "Logs 2" at bounding box center [73, 26] width 27 height 7
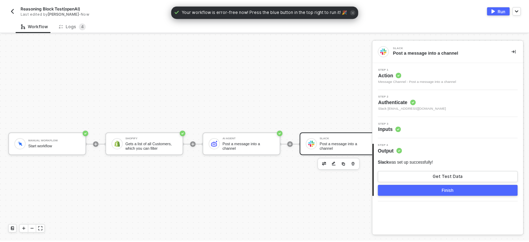
scroll to position [18, 0]
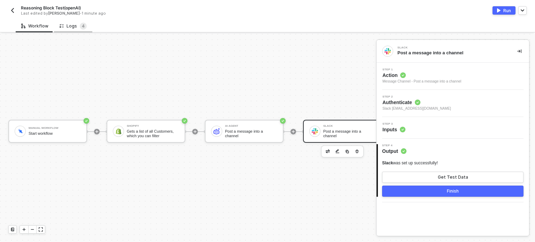
click at [67, 23] on div "Logs 4" at bounding box center [73, 26] width 27 height 7
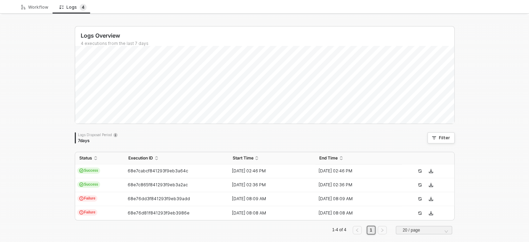
scroll to position [27, 0]
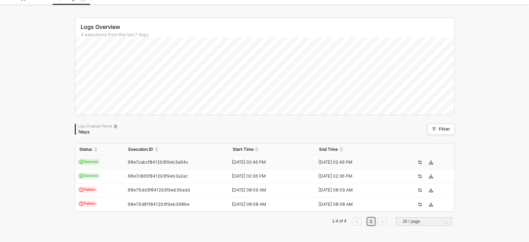
click at [106, 160] on td "Success" at bounding box center [99, 163] width 49 height 14
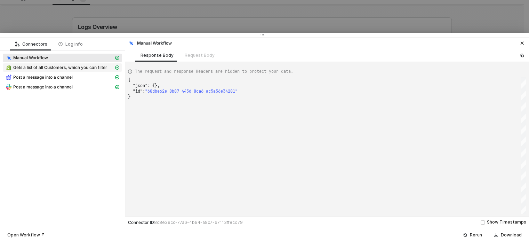
click at [50, 68] on span "Gets a list of all Customers, which you can filter" at bounding box center [60, 68] width 94 height 6
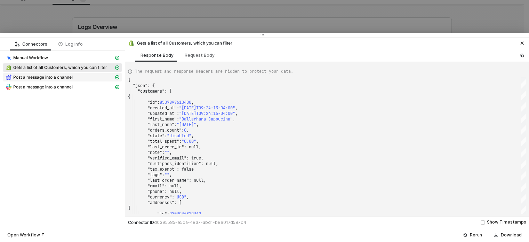
click at [72, 74] on span "Post a message into a channel" at bounding box center [43, 77] width 60 height 6
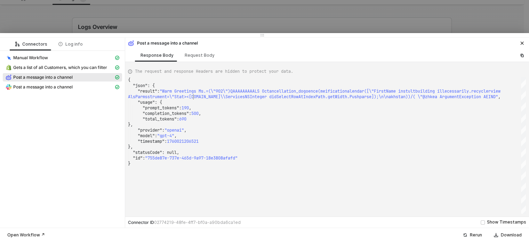
scroll to position [0, 0]
drag, startPoint x: 192, startPoint y: 94, endPoint x: 246, endPoint y: 94, distance: 53.6
click at [266, 105] on div ""prompt_tokens" : 190 ," at bounding box center [327, 108] width 398 height 6
drag, startPoint x: 162, startPoint y: 88, endPoint x: 195, endPoint y: 90, distance: 33.5
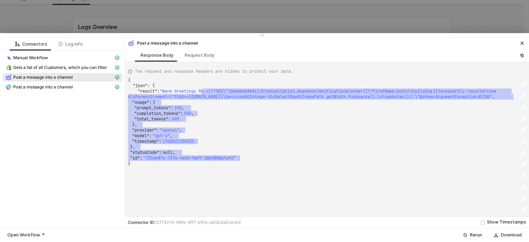
drag, startPoint x: 205, startPoint y: 92, endPoint x: 415, endPoint y: 156, distance: 220.2
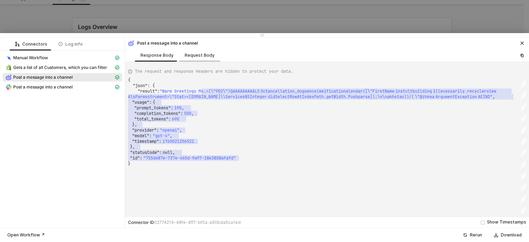
click at [205, 56] on div "Request Body" at bounding box center [200, 56] width 30 height 6
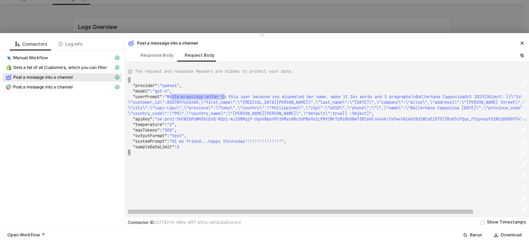
scroll to position [0, 1137]
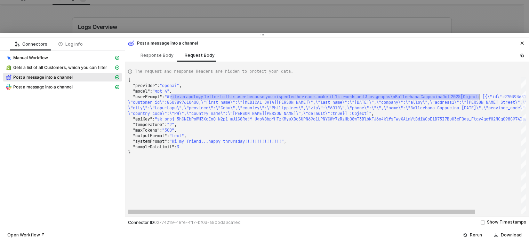
drag, startPoint x: 172, startPoint y: 94, endPoint x: 480, endPoint y: 97, distance: 308.0
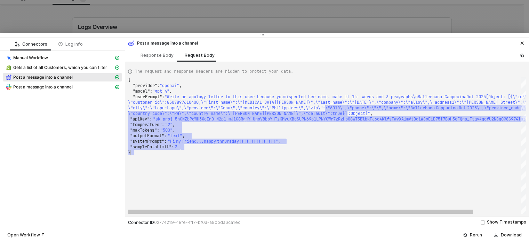
drag, startPoint x: 331, startPoint y: 104, endPoint x: 464, endPoint y: 158, distance: 143.4
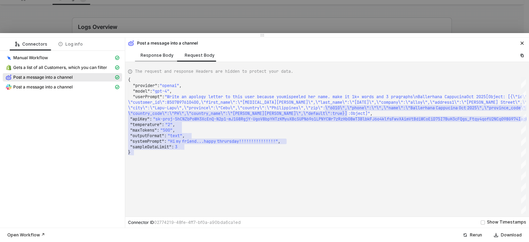
click at [161, 55] on div "Response Body" at bounding box center [157, 56] width 33 height 6
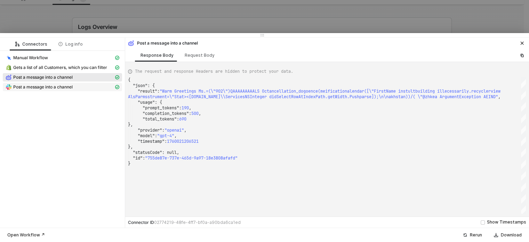
click at [98, 88] on div "Post a message into a channel" at bounding box center [60, 87] width 108 height 6
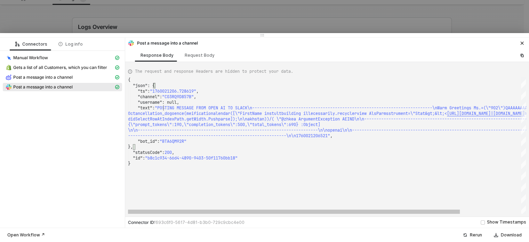
scroll to position [0, 1009]
drag, startPoint x: 164, startPoint y: 105, endPoint x: 236, endPoint y: 107, distance: 71.4
click at [68, 76] on span "Post a message into a channel" at bounding box center [43, 77] width 60 height 6
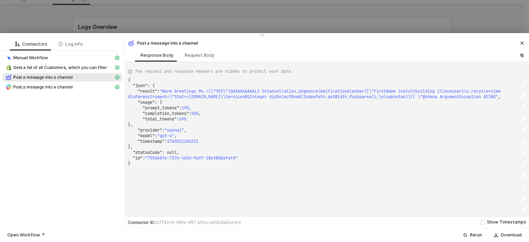
scroll to position [0, 774]
click at [209, 55] on div "Request Body" at bounding box center [200, 56] width 30 height 6
type textarea "{ "provider": "openai", "model": "gpt-4", "userPrompt": "Write an apology lette…"
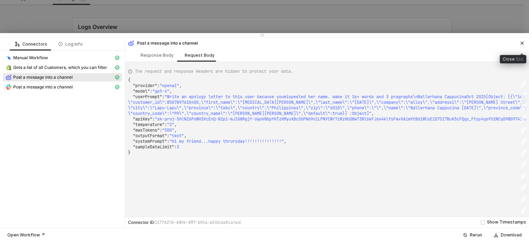
click at [522, 42] on icon "icon-close" at bounding box center [522, 43] width 4 height 4
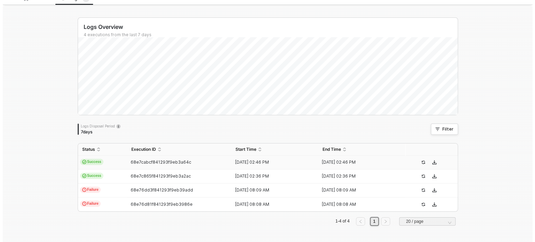
scroll to position [0, 0]
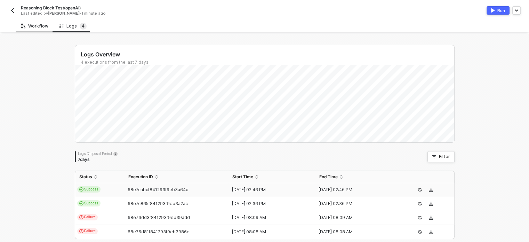
click at [41, 23] on div "Workflow" at bounding box center [35, 25] width 38 height 13
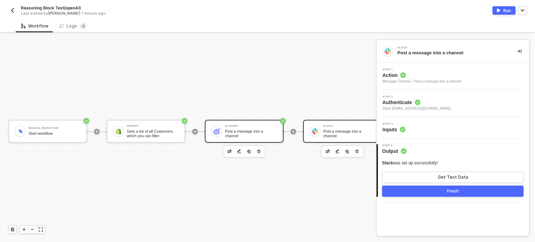
drag, startPoint x: 230, startPoint y: 127, endPoint x: 238, endPoint y: 124, distance: 8.9
click at [230, 129] on div "Post a message into a channel" at bounding box center [251, 133] width 52 height 9
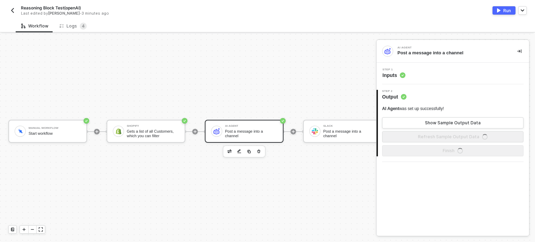
click at [396, 72] on span "Inputs" at bounding box center [393, 75] width 23 height 7
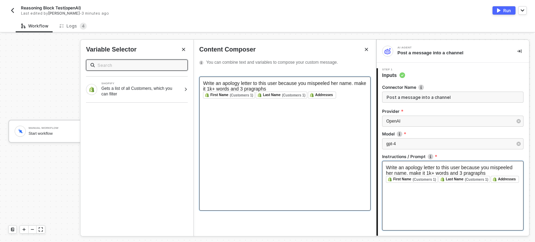
click at [317, 85] on span "Write an apology letter to this user because you mispeeled her name. make it 1k…" at bounding box center [285, 85] width 164 height 11
click at [324, 85] on span "Write an apology letter to this user because you mispeeled her name. make it 1k…" at bounding box center [285, 85] width 164 height 11
click at [347, 97] on div "﻿ First Name (Customers 1) ﻿ ﻿ Last Name (Customers 1) ﻿ ﻿ Addresses ﻿ ﻿" at bounding box center [285, 95] width 164 height 7
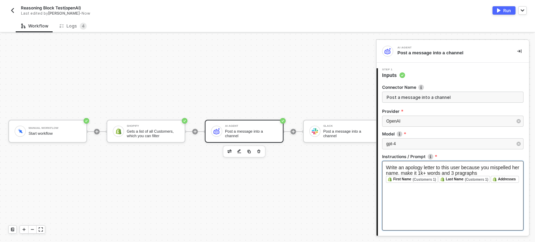
click at [248, 32] on div "Workflow Logs 4 Manual Workflow Start workflow Shopify Gets a list of all Custo…" at bounding box center [267, 130] width 535 height 222
click at [76, 20] on div "Logs 4" at bounding box center [73, 25] width 38 height 13
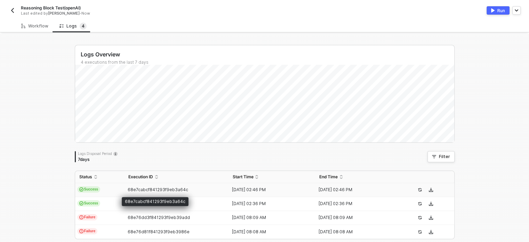
click at [151, 191] on span "68e7cabcf841293f9eb3a64c" at bounding box center [158, 189] width 61 height 5
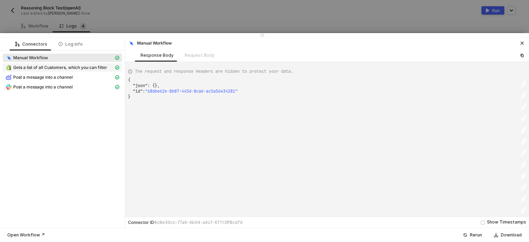
click at [75, 65] on span "Gets a list of all Customers, which you can filter" at bounding box center [60, 68] width 94 height 6
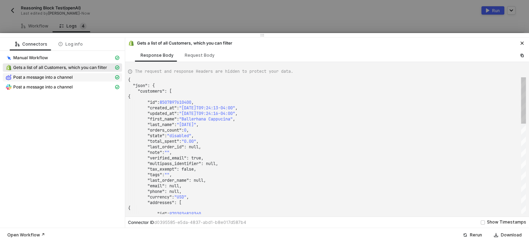
click at [72, 73] on span "Post a message into a channel" at bounding box center [62, 77] width 119 height 8
type textarea "{ "json": { "result": "Warm Greetings Ms.=(\"902\")QAAAAAAAAALS Octancellation_…"
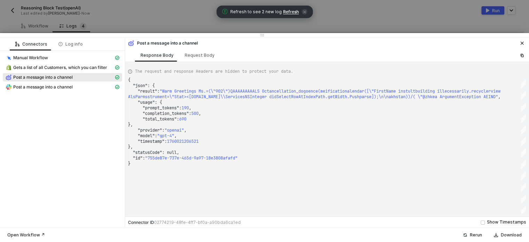
click at [286, 10] on span "Refresh" at bounding box center [291, 12] width 16 height 6
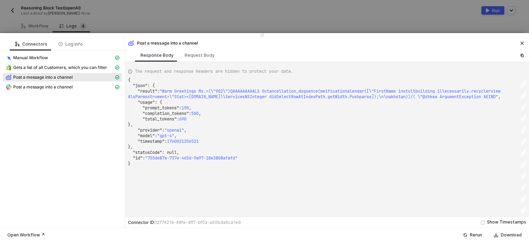
click at [527, 43] on div "Post a message into a channel" at bounding box center [327, 43] width 404 height 10
click at [524, 43] on icon "icon-close" at bounding box center [522, 43] width 4 height 4
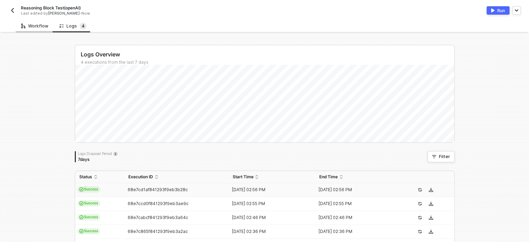
click at [29, 26] on div "Workflow" at bounding box center [34, 26] width 27 height 6
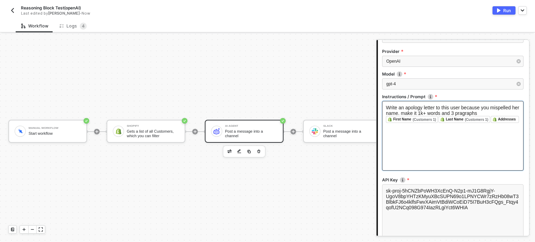
scroll to position [146, 0]
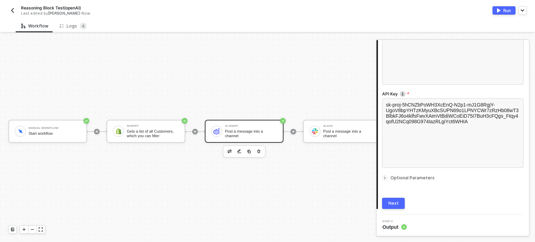
click at [396, 179] on span "Optional Parameters" at bounding box center [412, 177] width 44 height 5
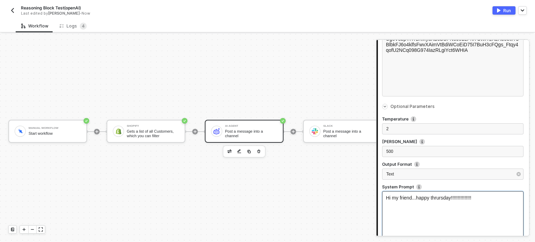
scroll to position [198, 0]
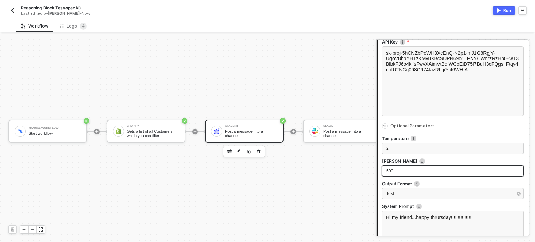
click at [416, 172] on div "500" at bounding box center [452, 171] width 133 height 7
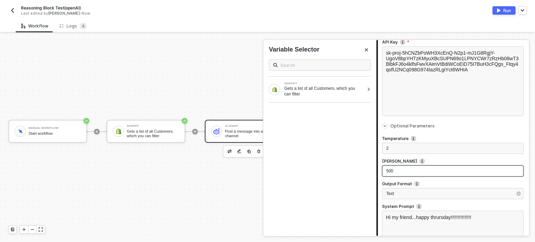
scroll to position [232, 0]
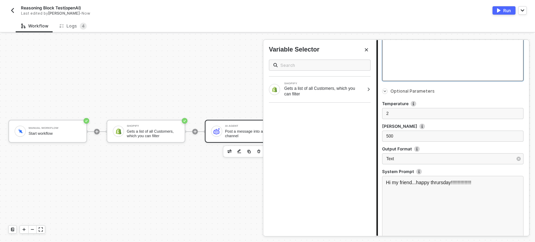
click at [153, 53] on div at bounding box center [267, 138] width 535 height 208
